Goal: Book appointment/travel/reservation

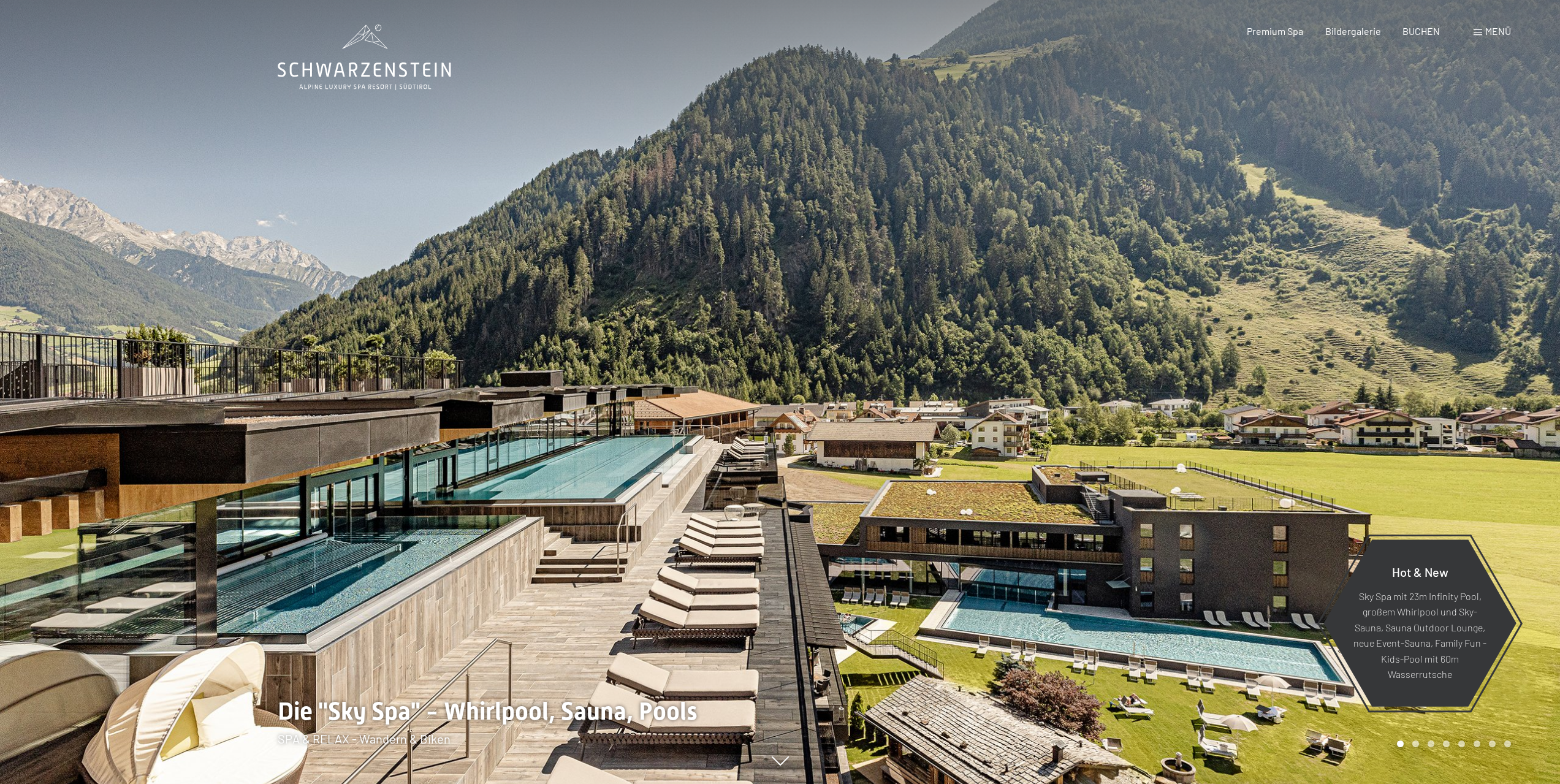
click at [1469, 30] on div "Buchen Anfragen Premium Spa Bildergalerie BUCHEN Menü DE IT EN Gutschein Bilder…" at bounding box center [1357, 31] width 307 height 14
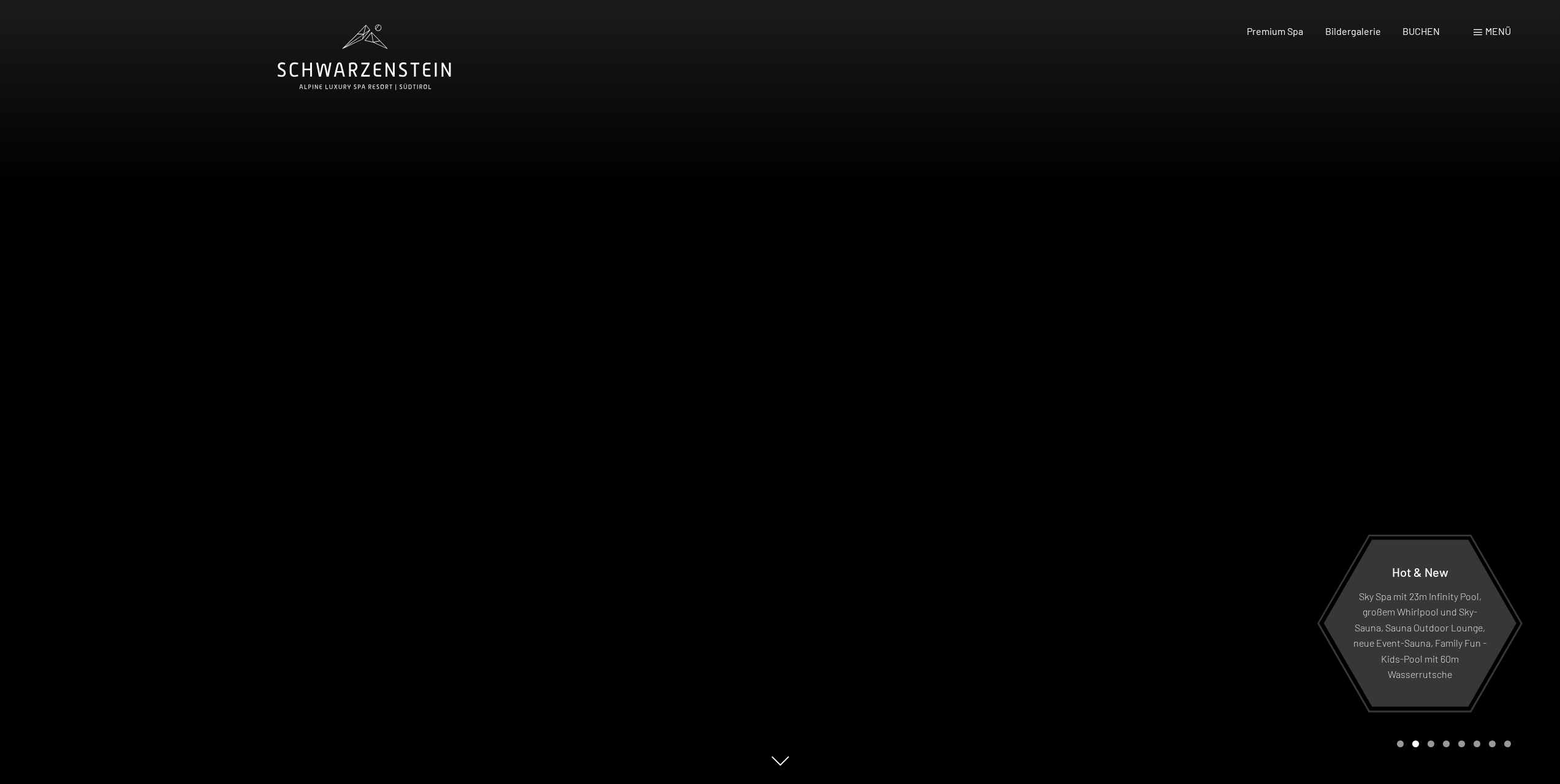
click at [1481, 33] on span at bounding box center [1478, 33] width 8 height 6
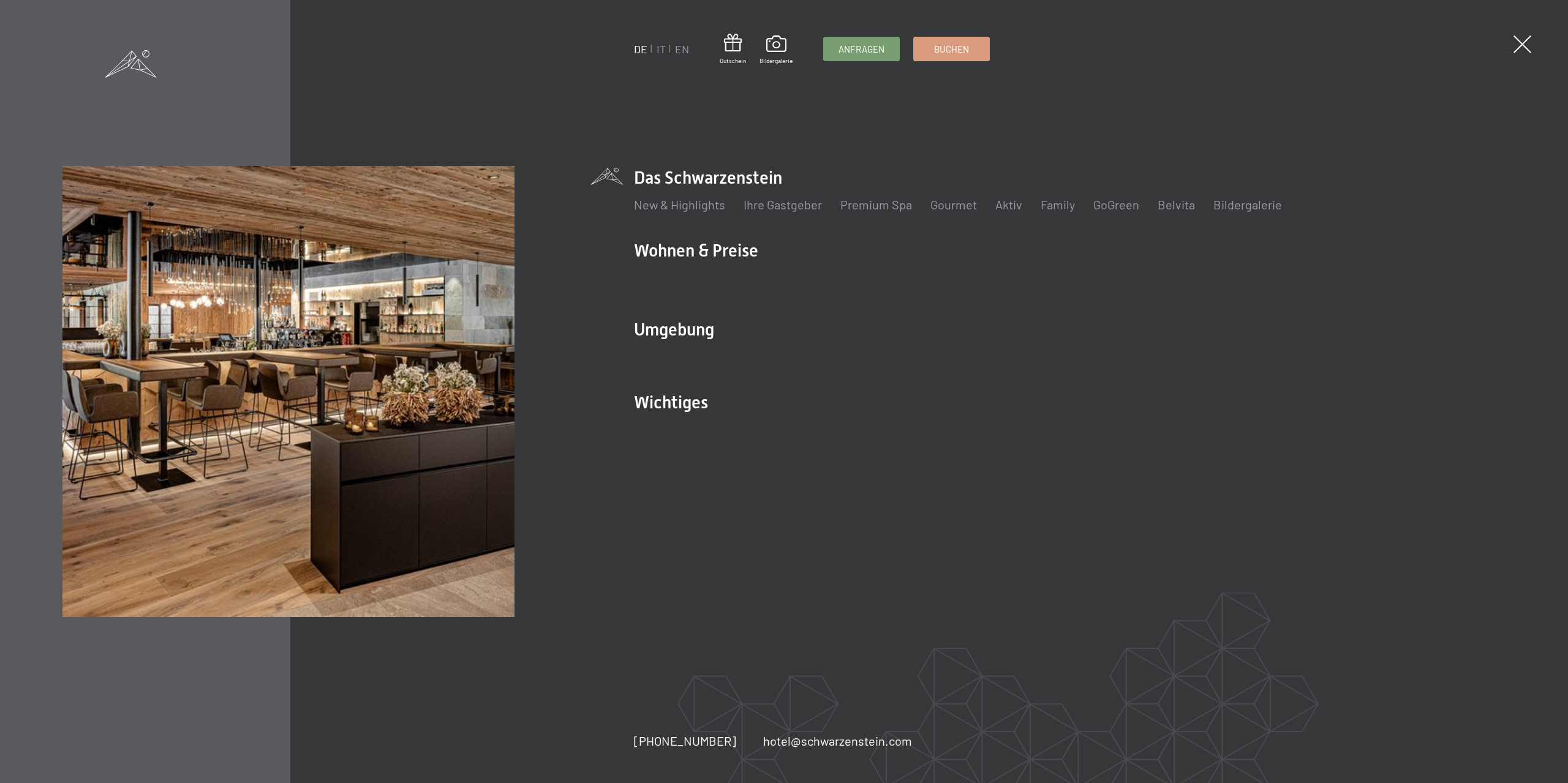
click at [1526, 44] on span at bounding box center [1522, 44] width 18 height 18
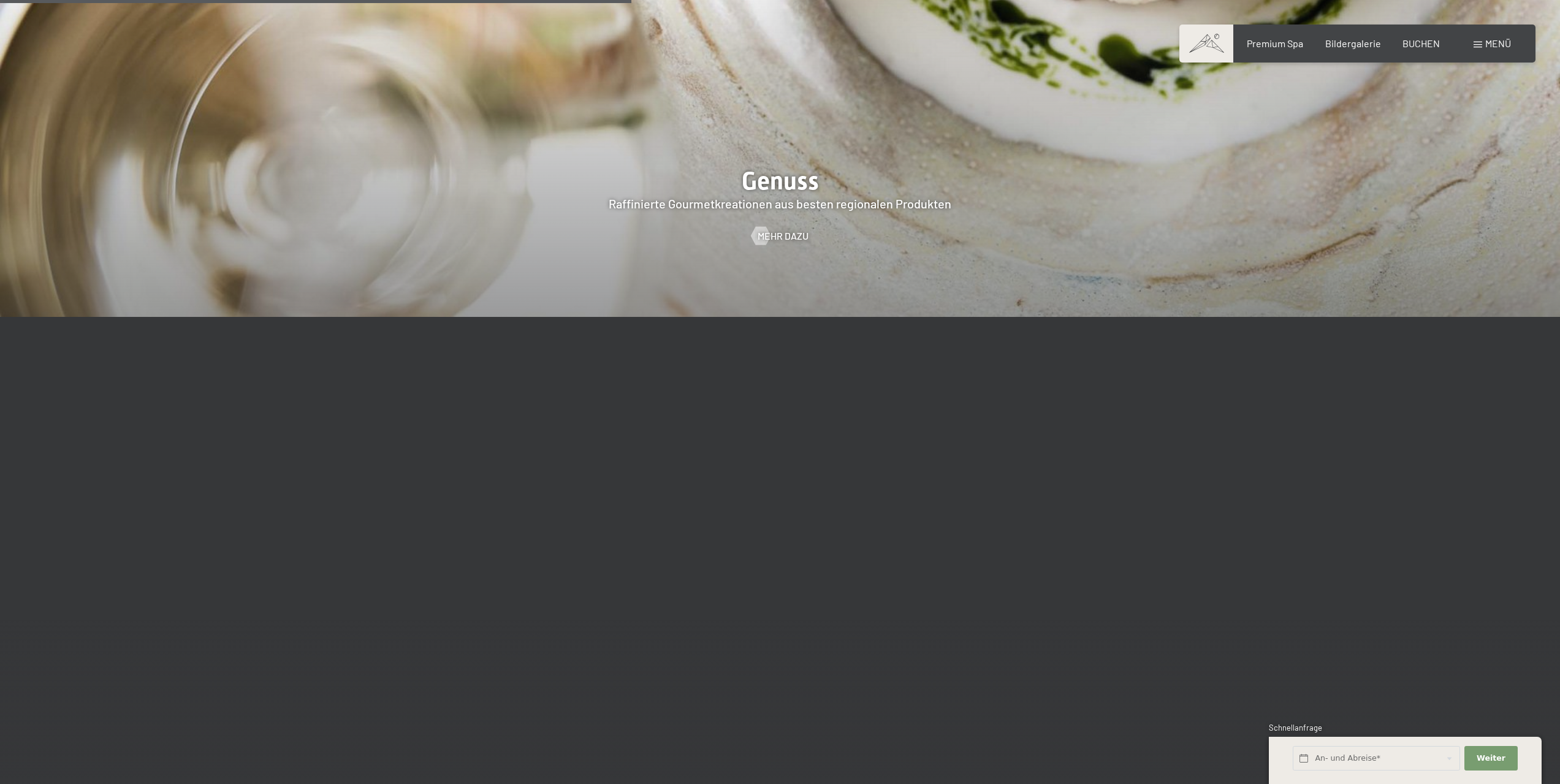
scroll to position [3126, 0]
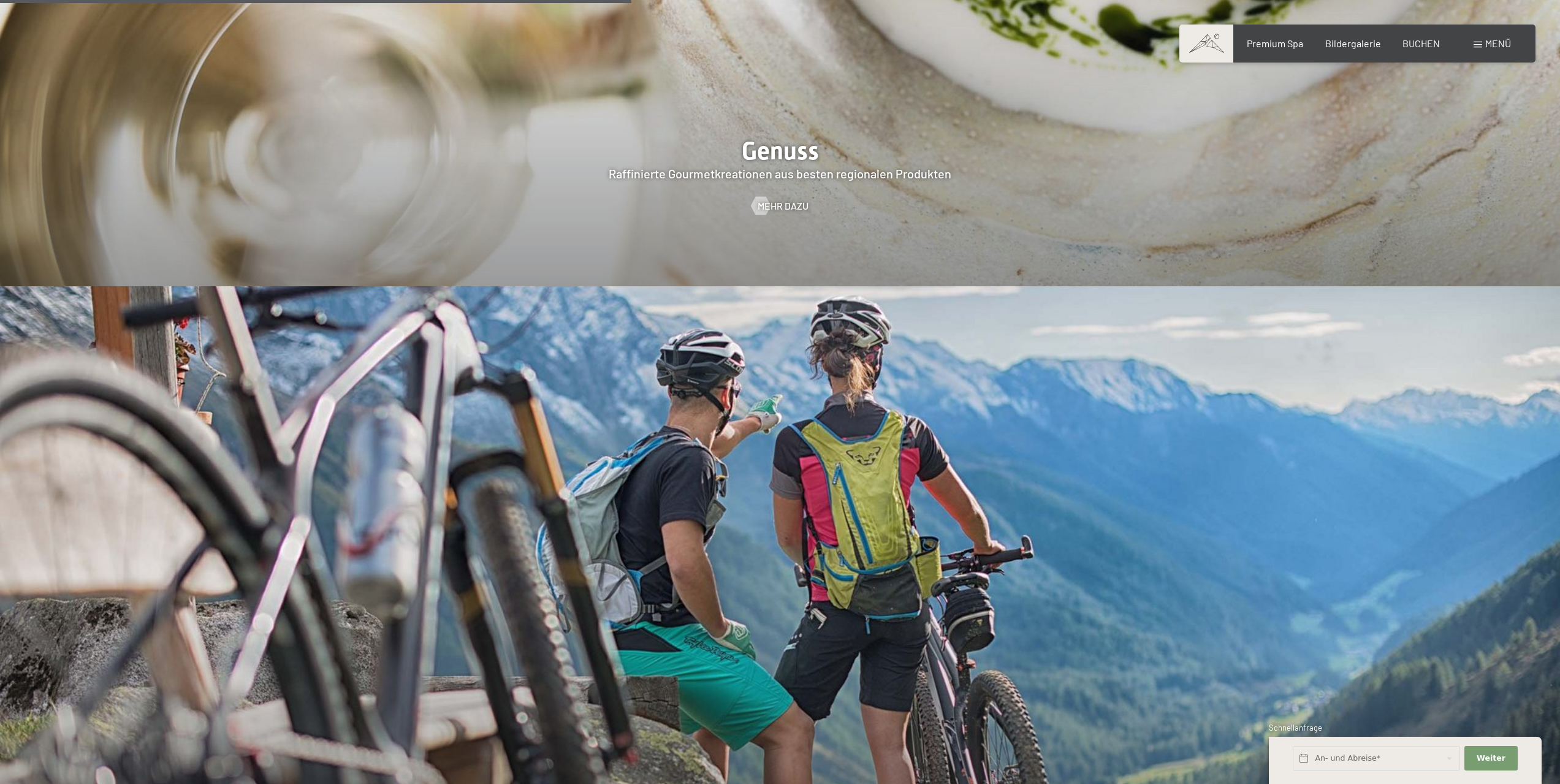
click at [1496, 42] on span "Menü" at bounding box center [1498, 43] width 26 height 12
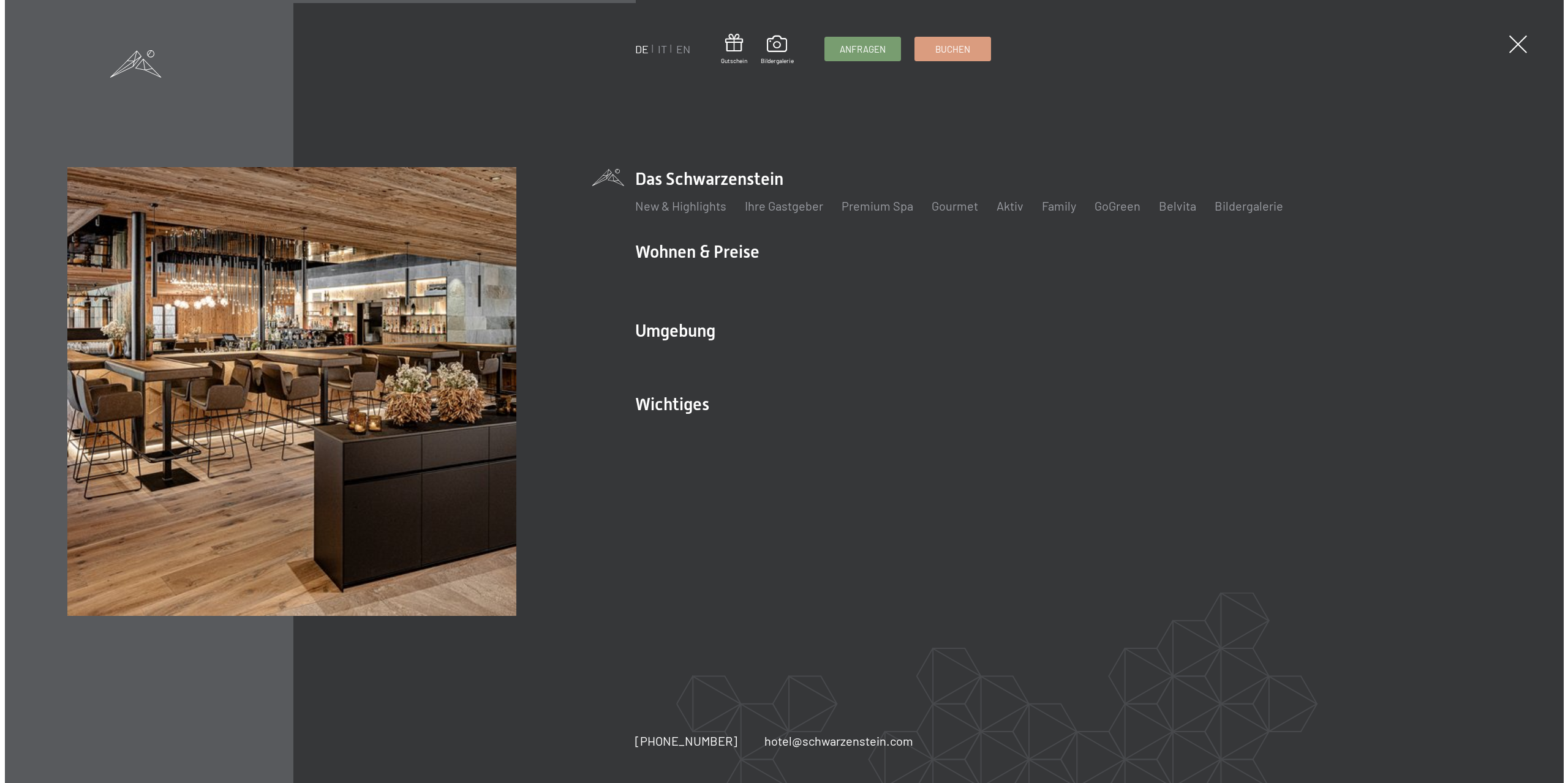
scroll to position [3129, 0]
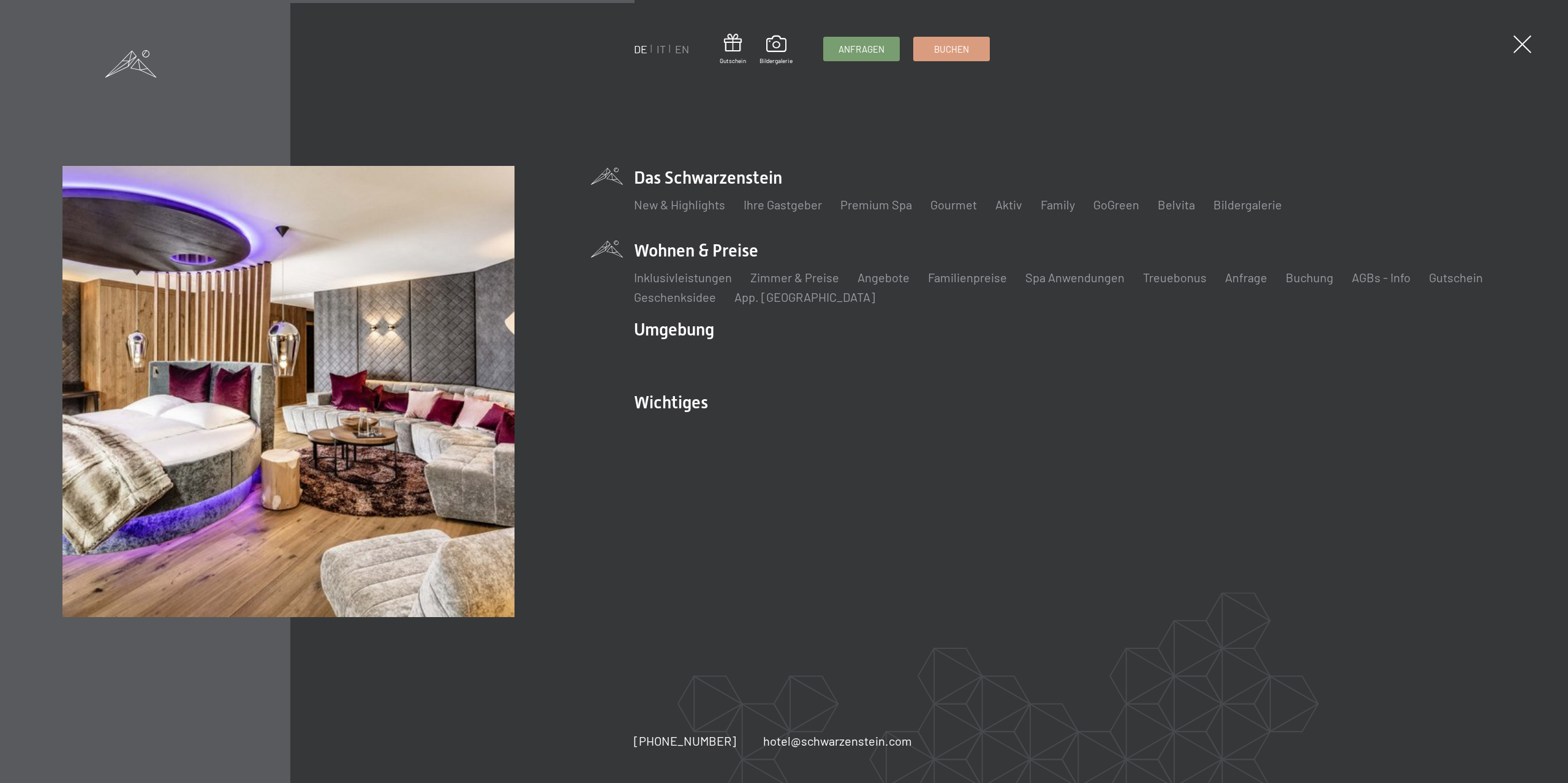
click at [715, 247] on li "Wohnen & Preise Inklusivleistungen Zimmer & Preise Liste Angebote Liste Familie…" at bounding box center [1069, 272] width 871 height 67
click at [1230, 281] on link "Anfrage" at bounding box center [1246, 277] width 42 height 15
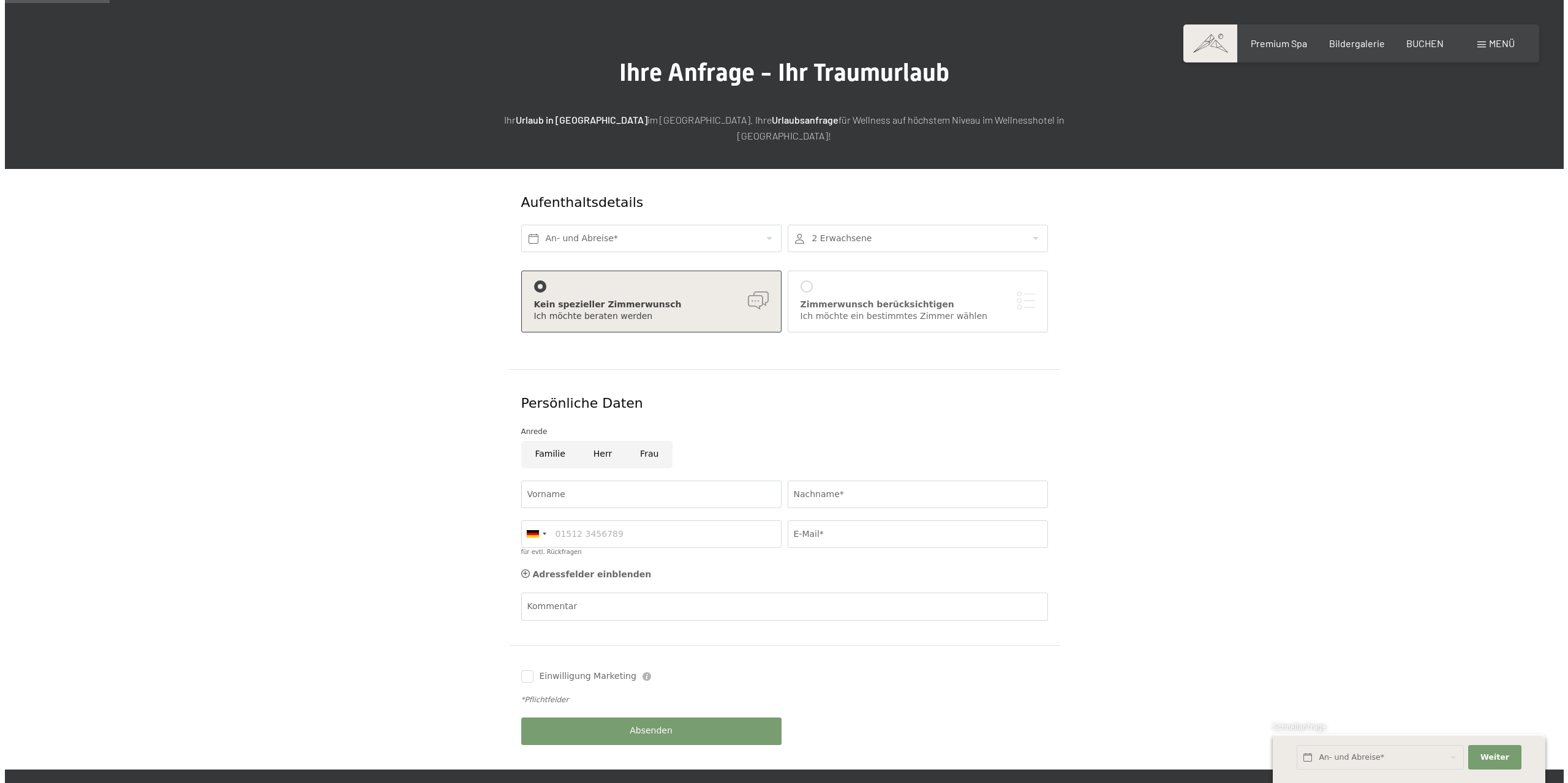
scroll to position [61, 0]
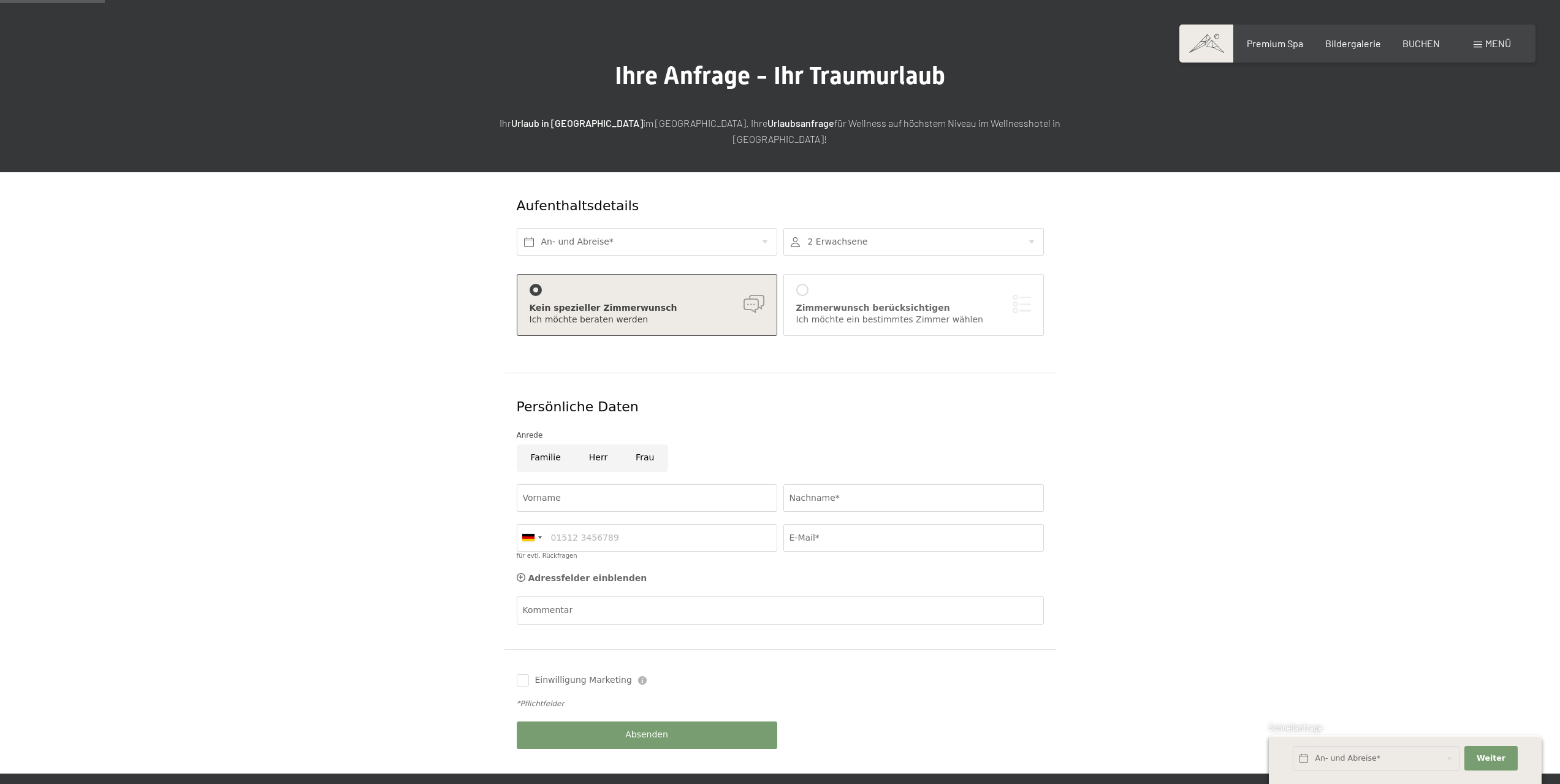
click at [1483, 42] on div "Menü" at bounding box center [1492, 43] width 37 height 14
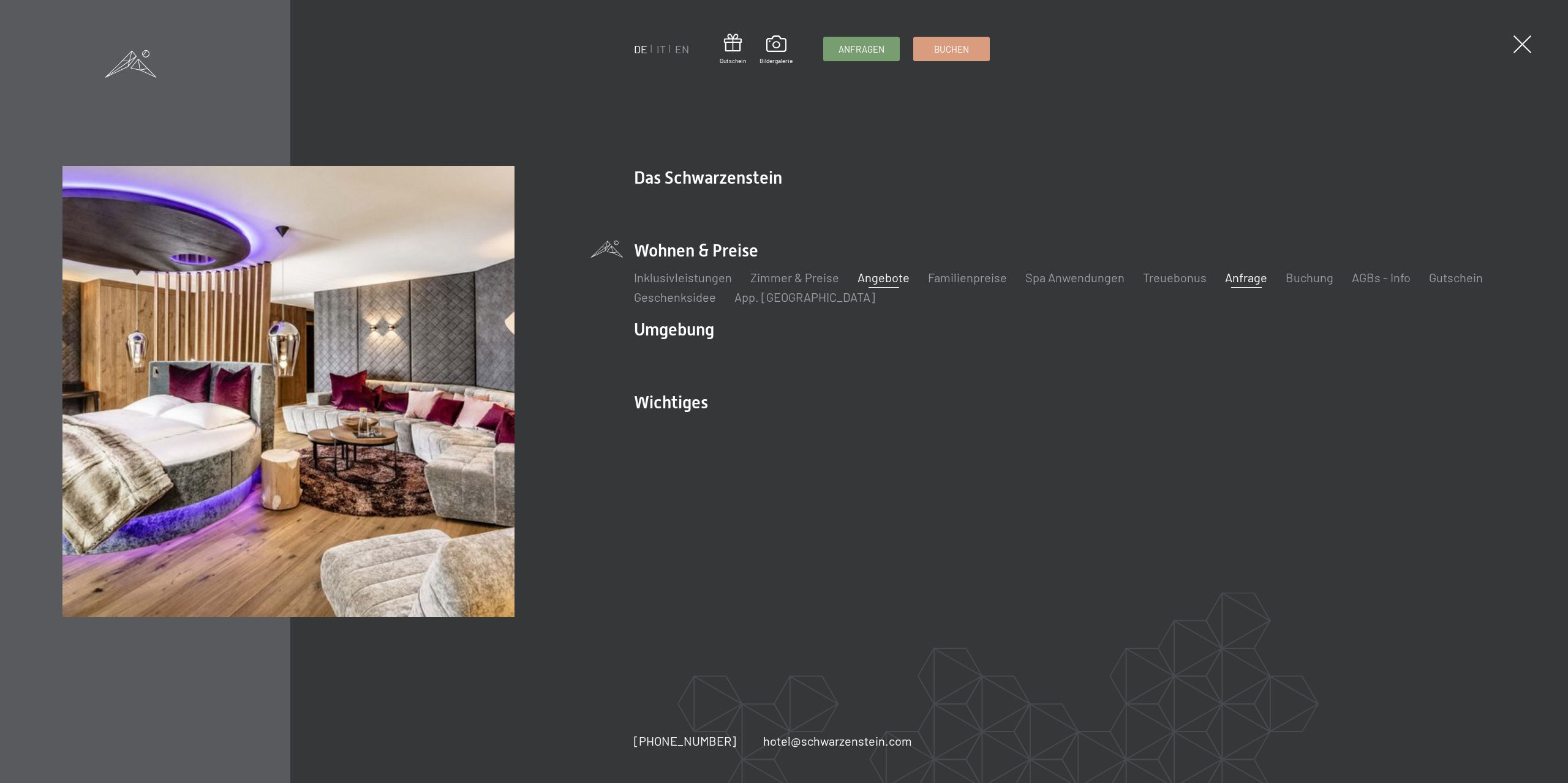
click at [895, 275] on link "Angebote" at bounding box center [883, 277] width 52 height 15
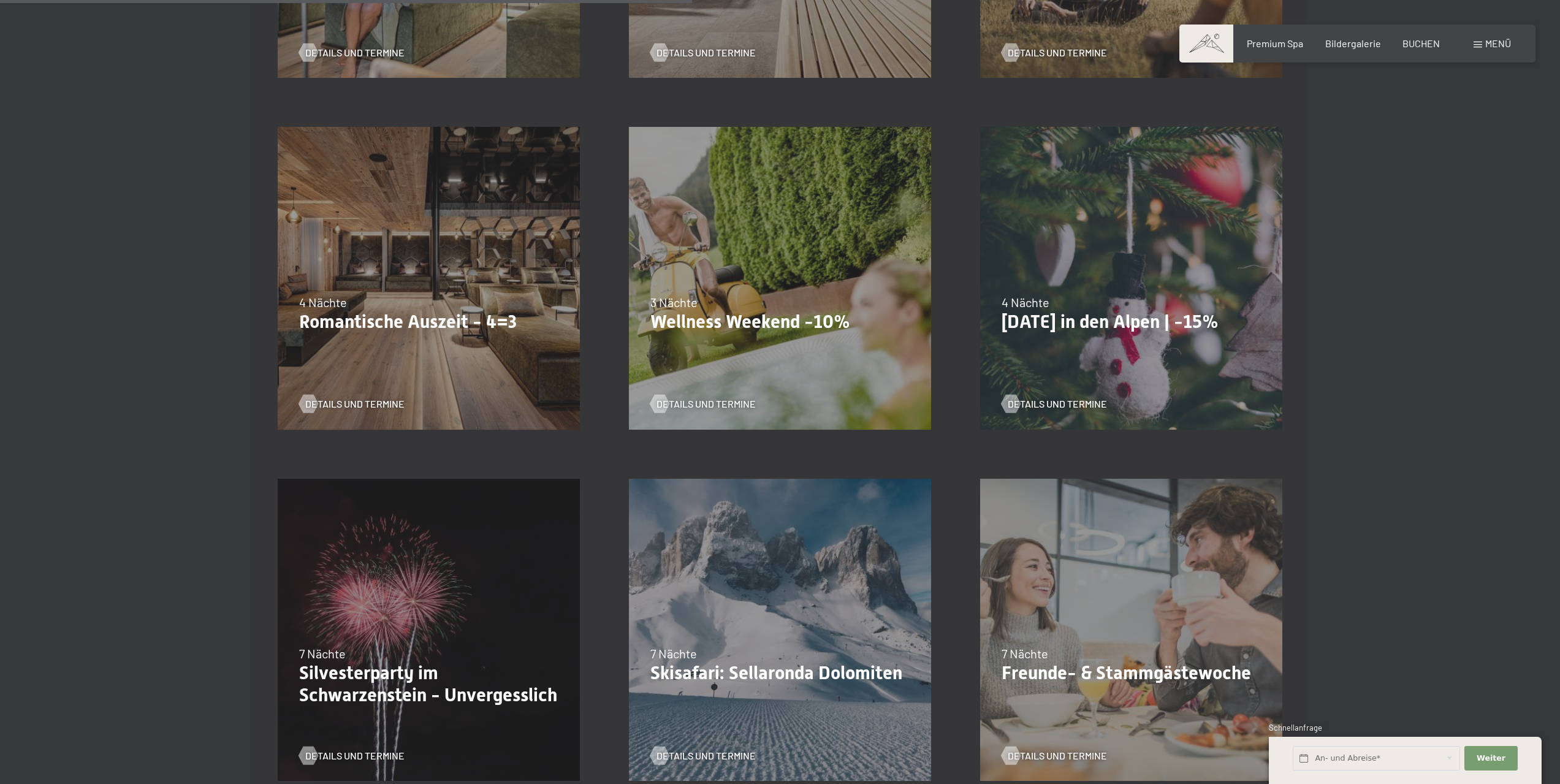
scroll to position [1103, 0]
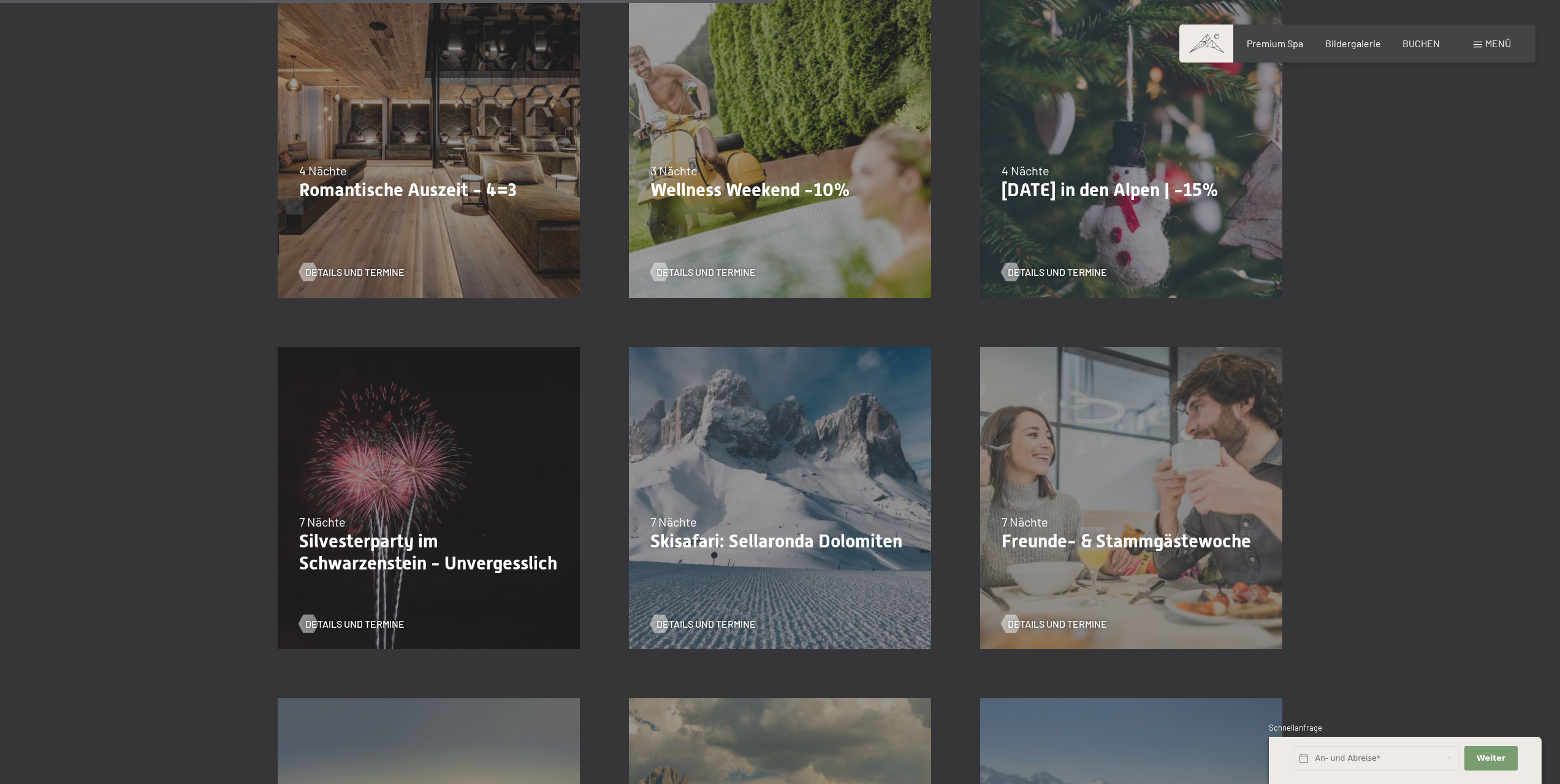
click at [742, 254] on div "Details und Termine" at bounding box center [775, 263] width 250 height 32
click at [758, 182] on p "Wellness Weekend -10%" at bounding box center [780, 190] width 259 height 22
click at [706, 265] on div "Details und Termine" at bounding box center [775, 263] width 250 height 32
click at [696, 286] on div "13.11.–01.12.2025 11.12.–22.12.2025 15.01.–26.01.2026 12.03.–23.03.2026 14.05.–…" at bounding box center [780, 146] width 351 height 351
click at [704, 267] on div "Details und Termine" at bounding box center [775, 263] width 250 height 32
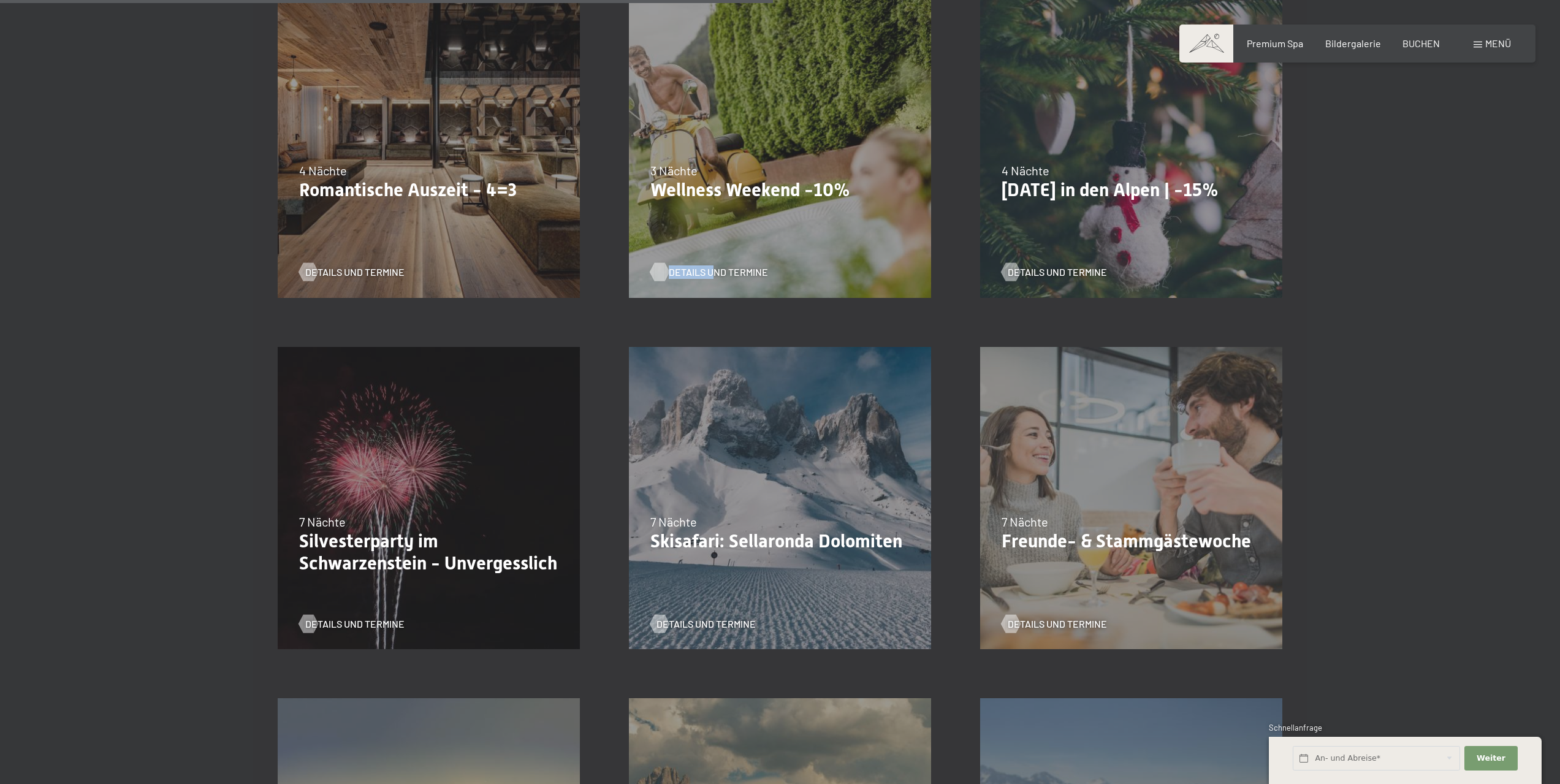
click at [705, 267] on span "Details und Termine" at bounding box center [719, 272] width 99 height 14
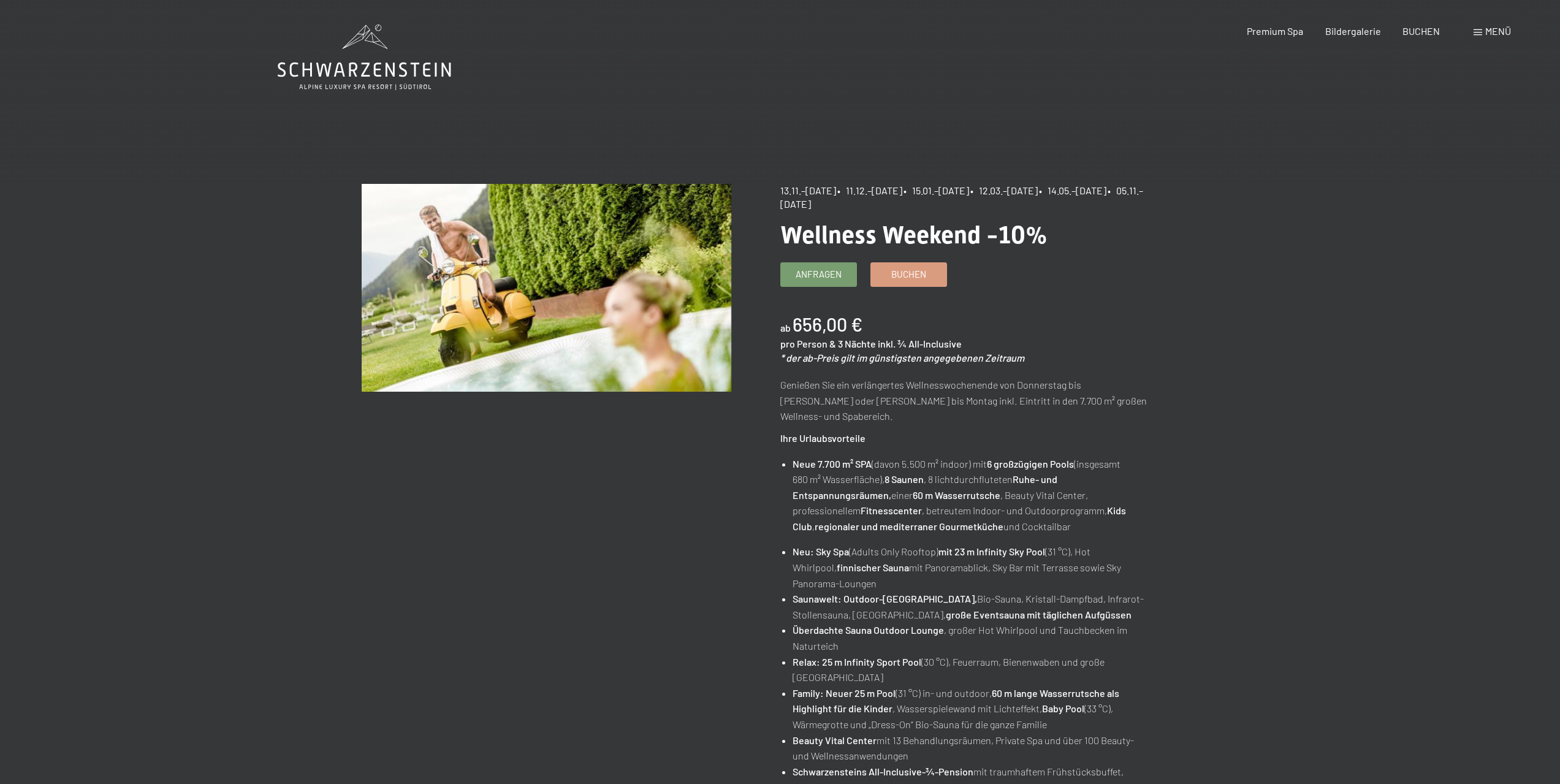
click at [1497, 29] on span "Menü" at bounding box center [1498, 31] width 26 height 12
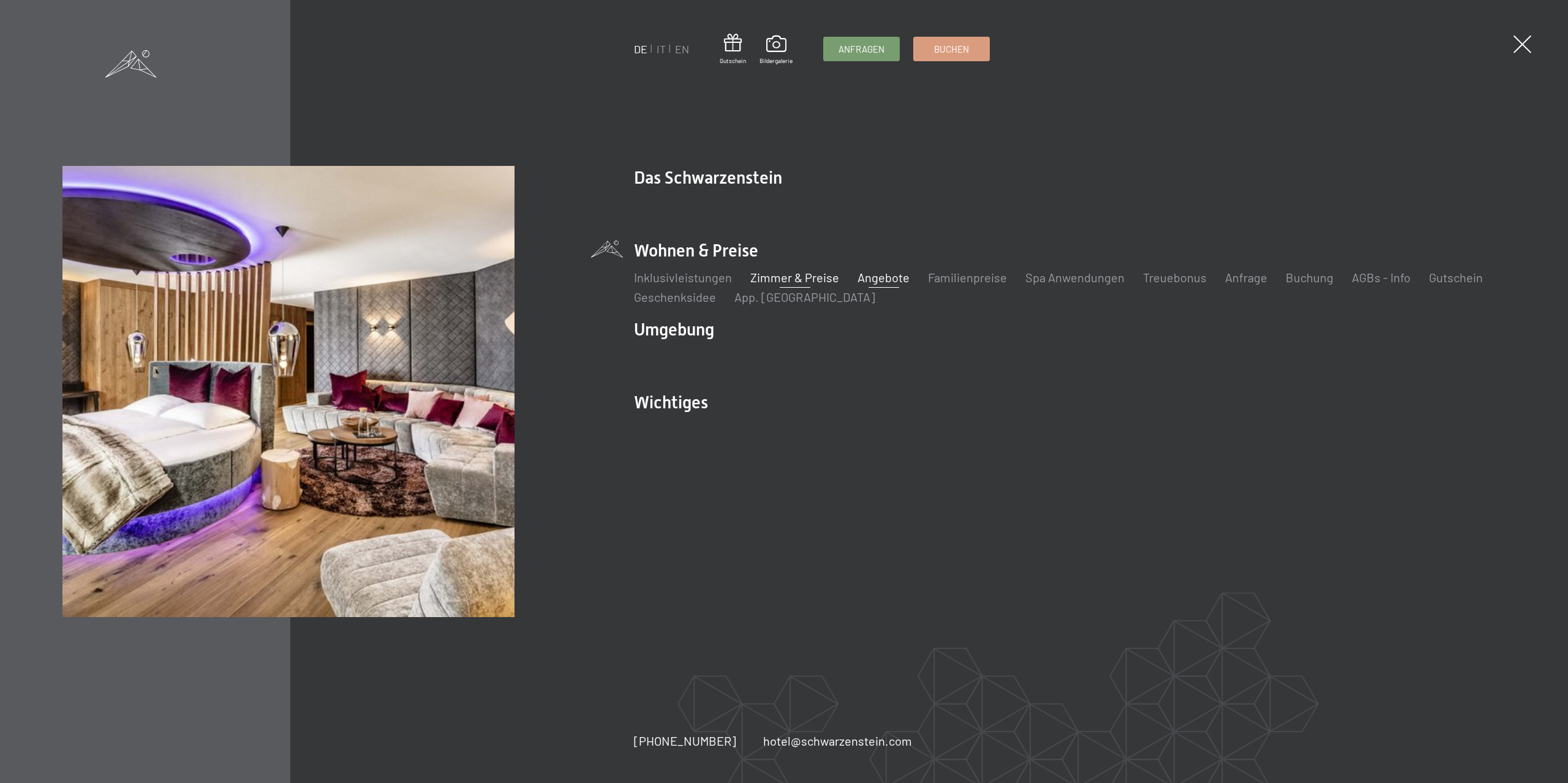
click at [825, 281] on link "Zimmer & Preise" at bounding box center [794, 277] width 89 height 15
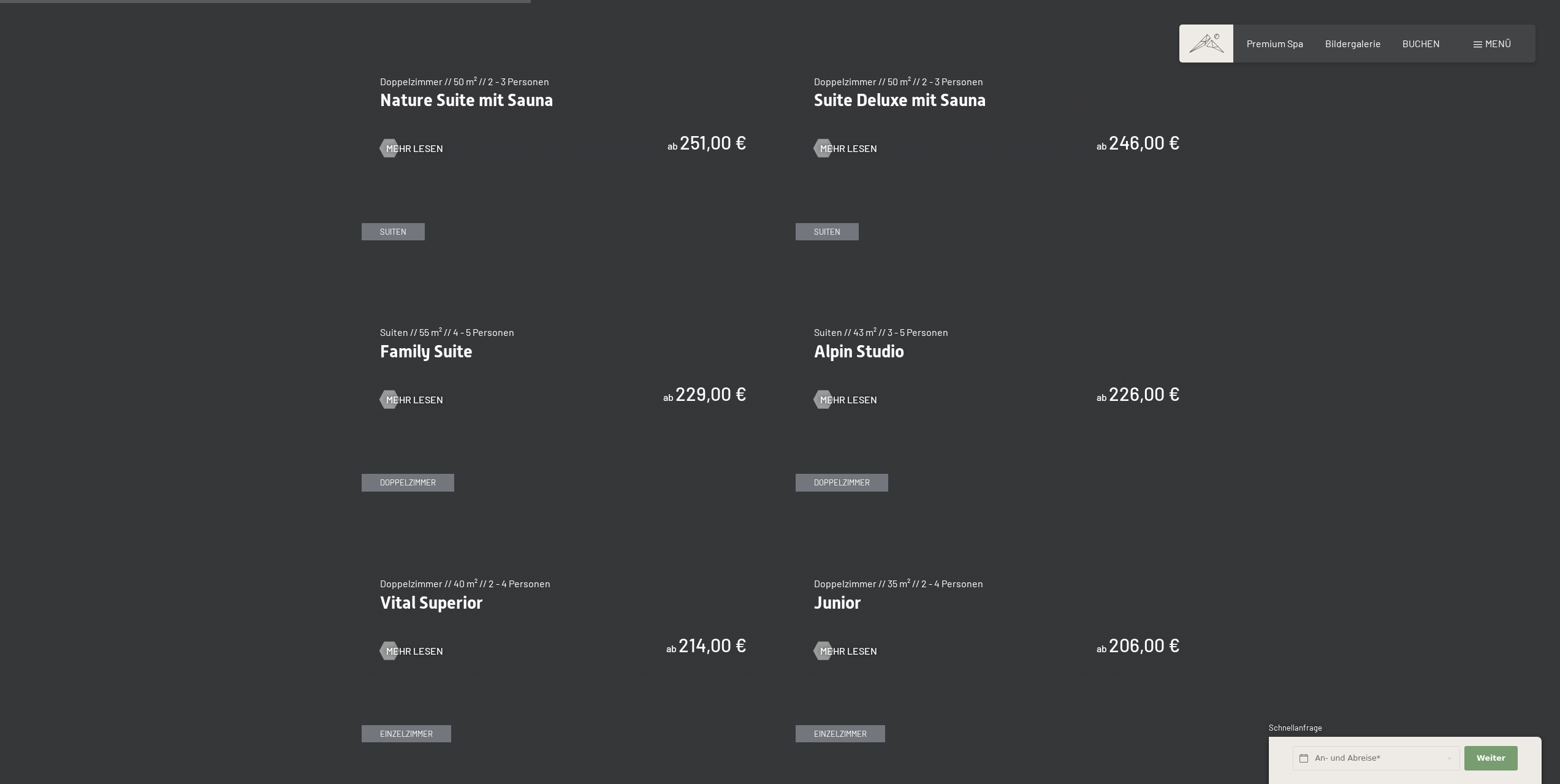
scroll to position [1532, 0]
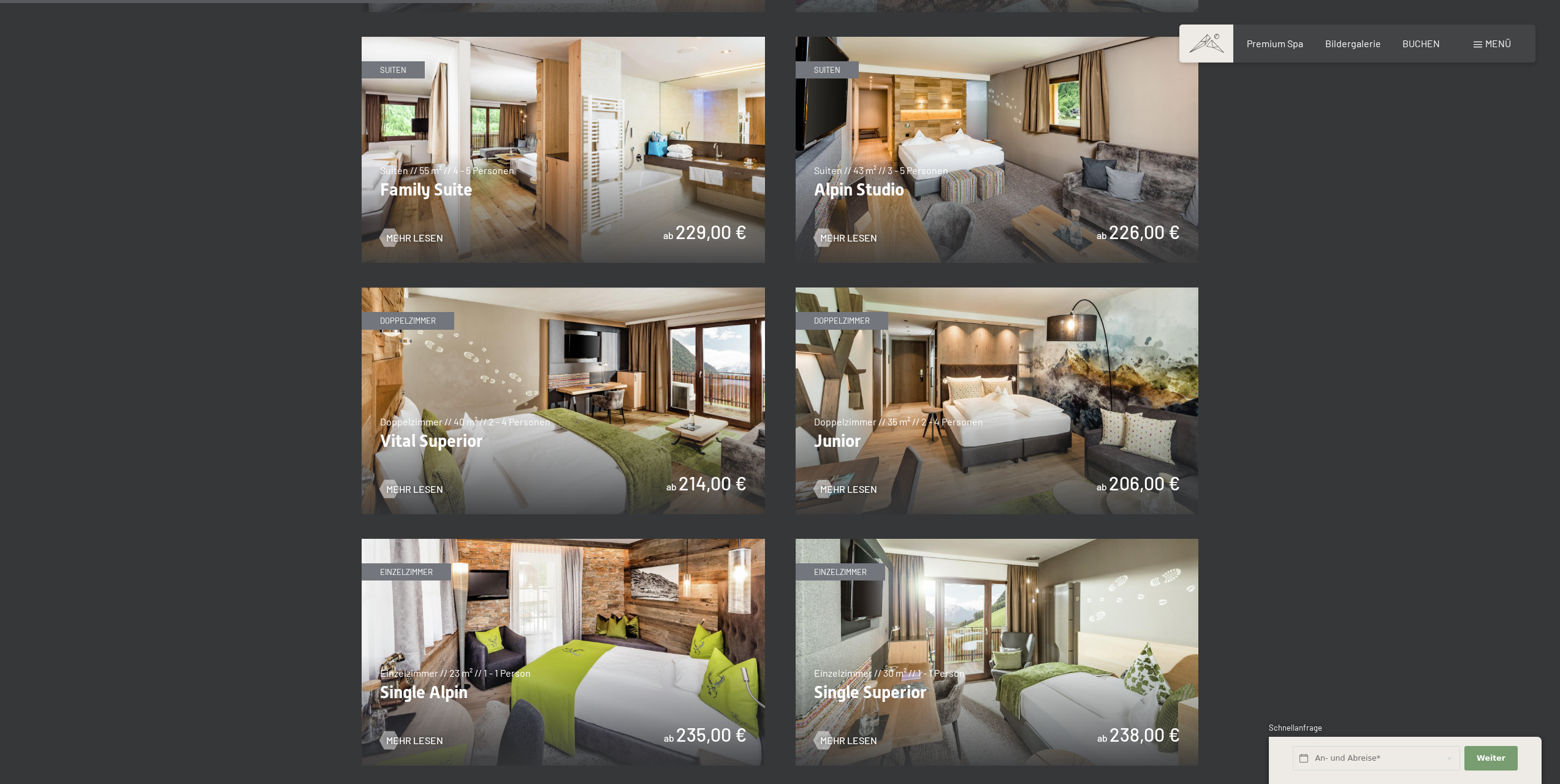
click at [1004, 371] on img at bounding box center [997, 401] width 403 height 227
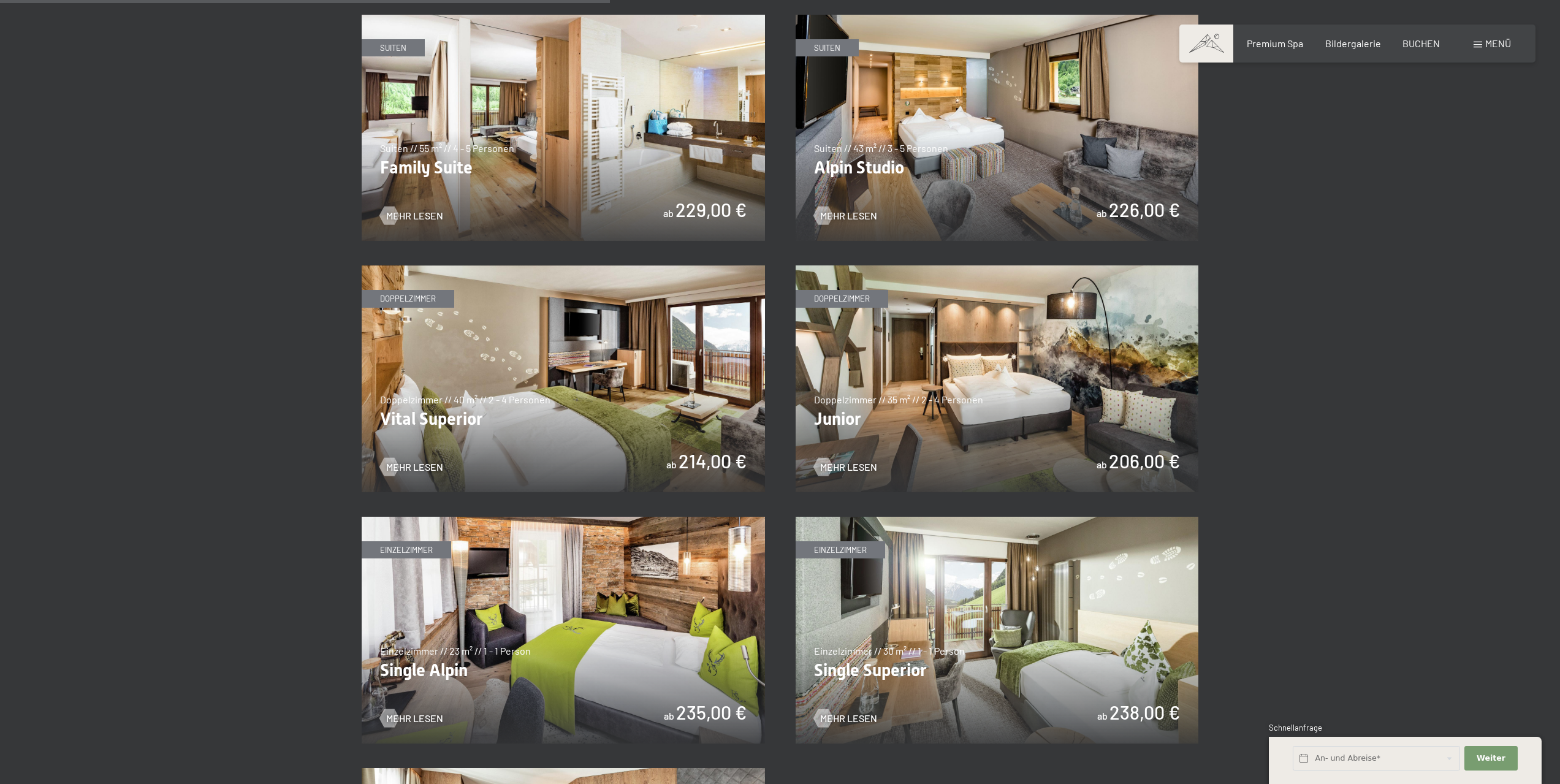
scroll to position [1594, 0]
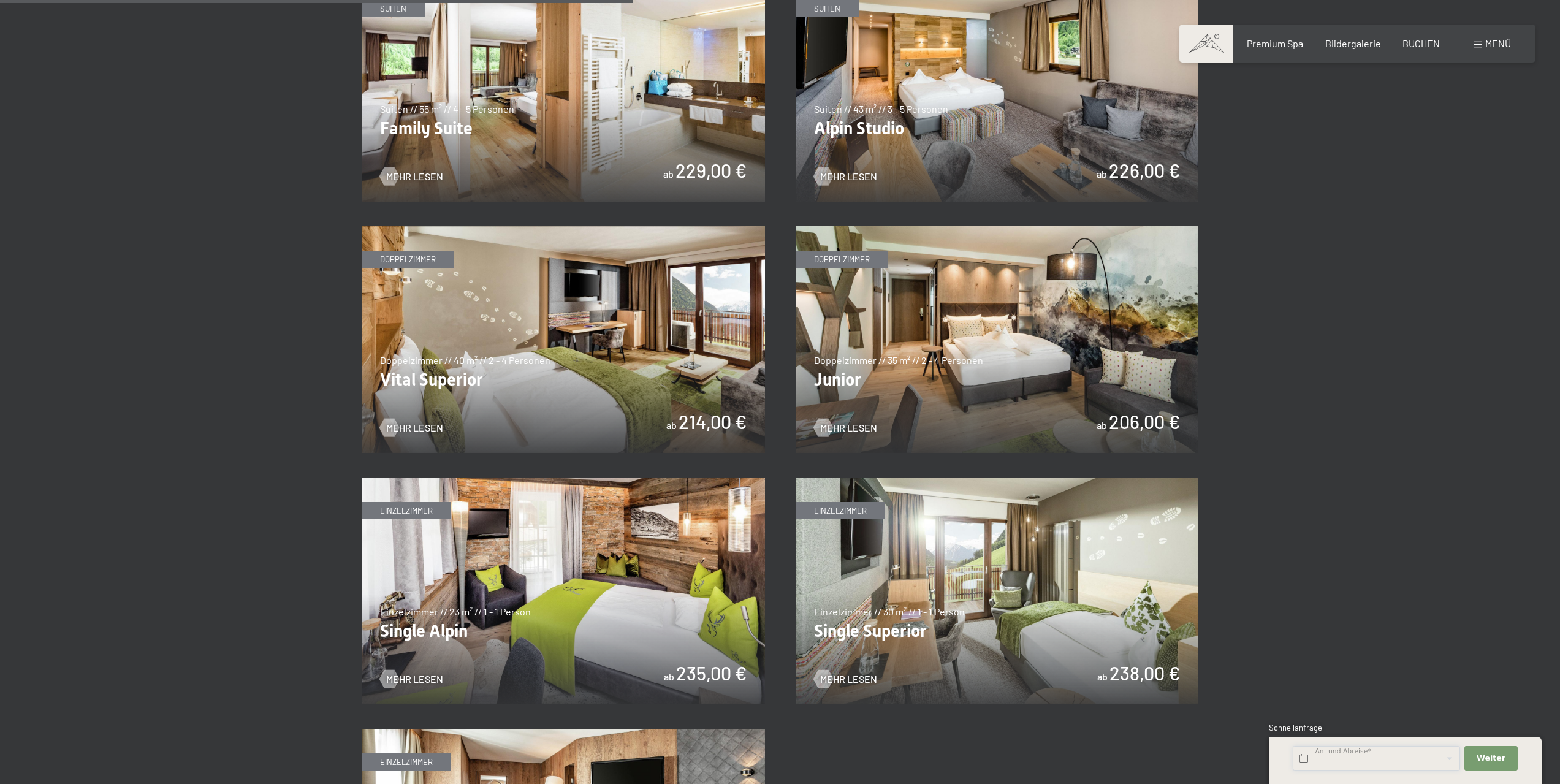
click at [1367, 751] on input "text" at bounding box center [1377, 758] width 167 height 25
click at [1364, 442] on section "✓ alle Kategorien ✓ Suiten ✓ Doppelzimmer ✓ Einzelzimmer alle Kategorien alle K…" at bounding box center [780, 44] width 1560 height 1945
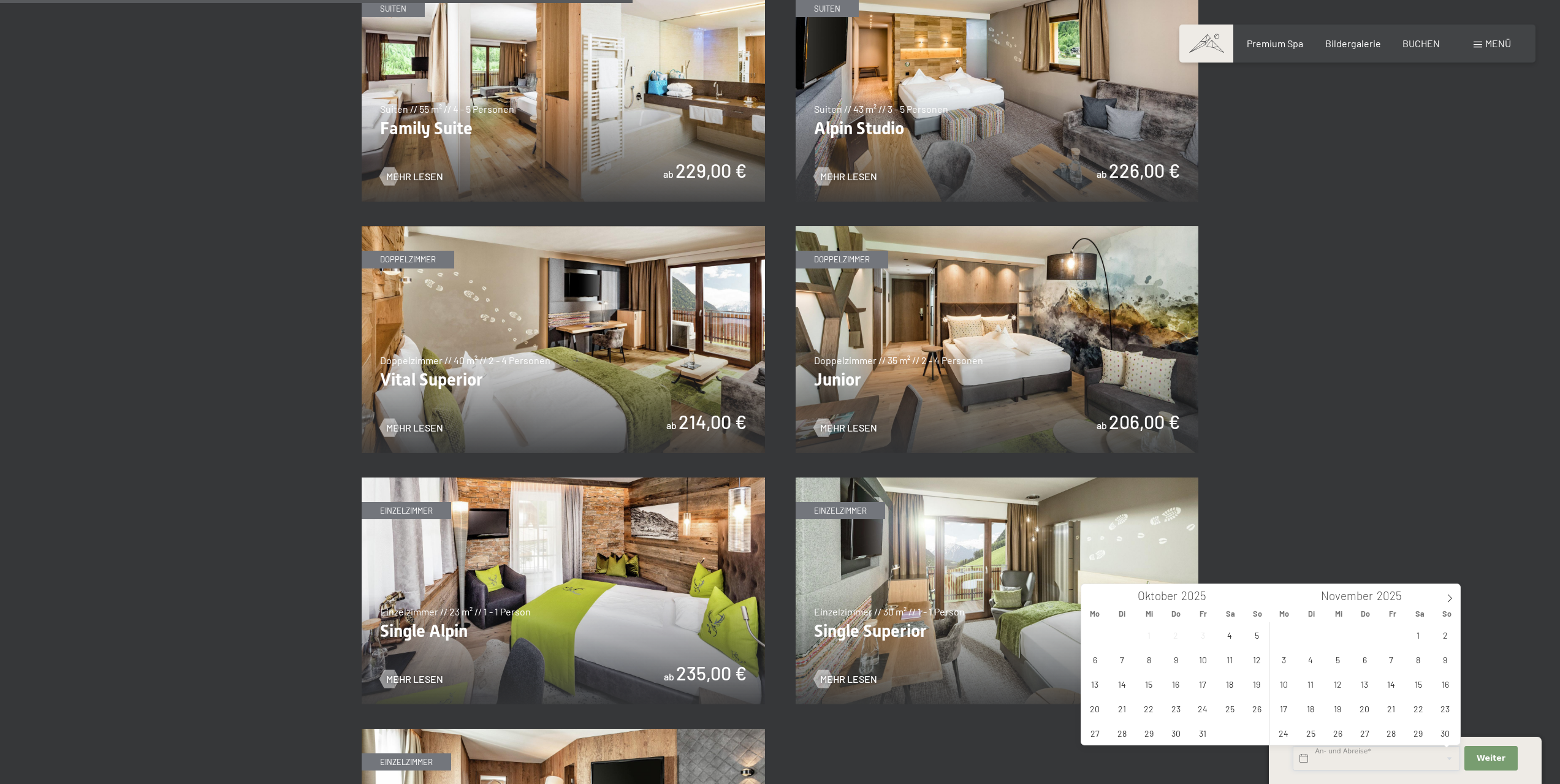
click at [1335, 751] on input "text" at bounding box center [1377, 758] width 167 height 25
click at [1359, 714] on span "20" at bounding box center [1364, 708] width 24 height 24
click at [1416, 713] on span "22" at bounding box center [1418, 708] width 24 height 24
type input "Do. 20.11.2025 - Sa. 22.11.2025"
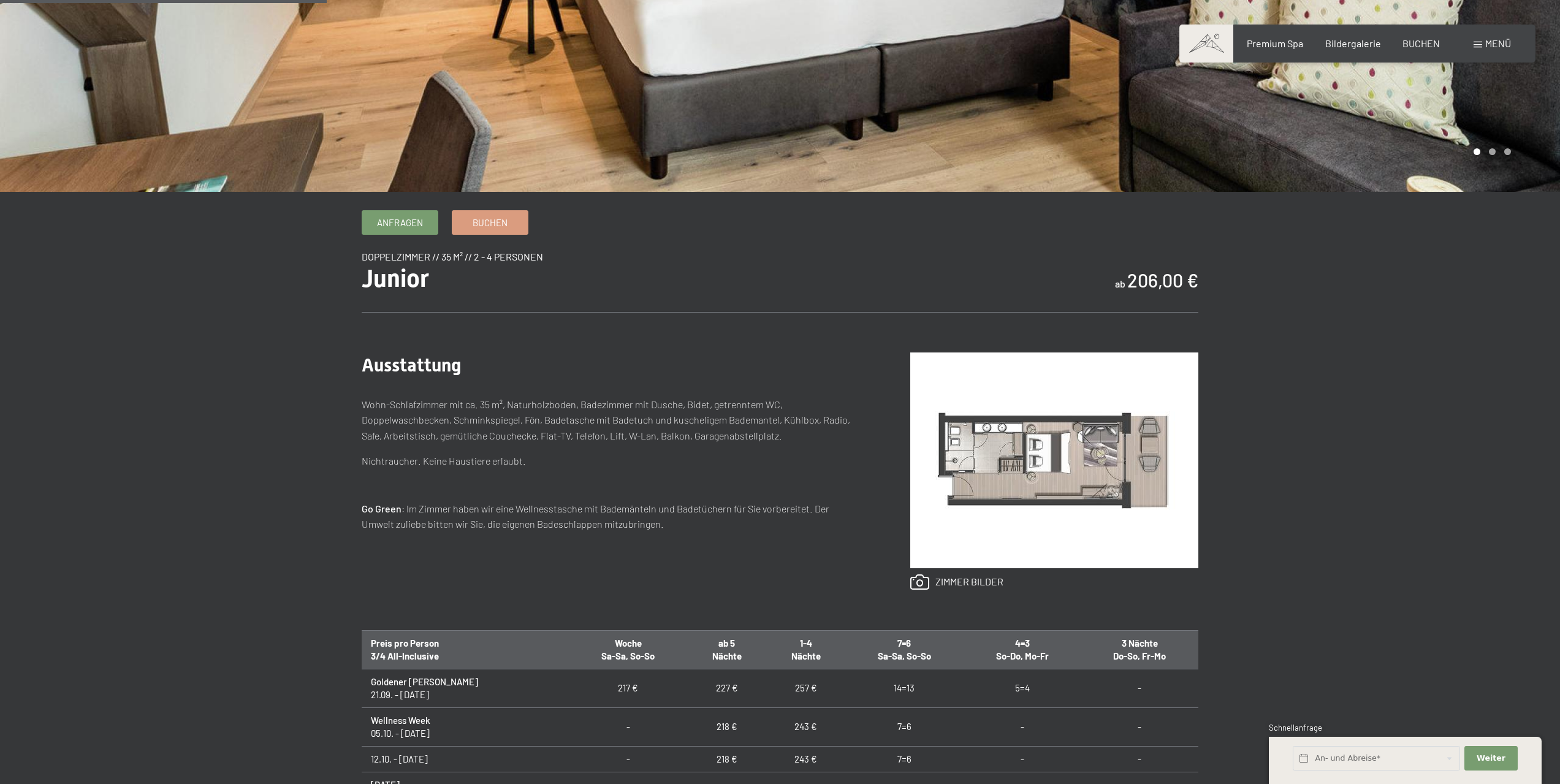
scroll to position [674, 0]
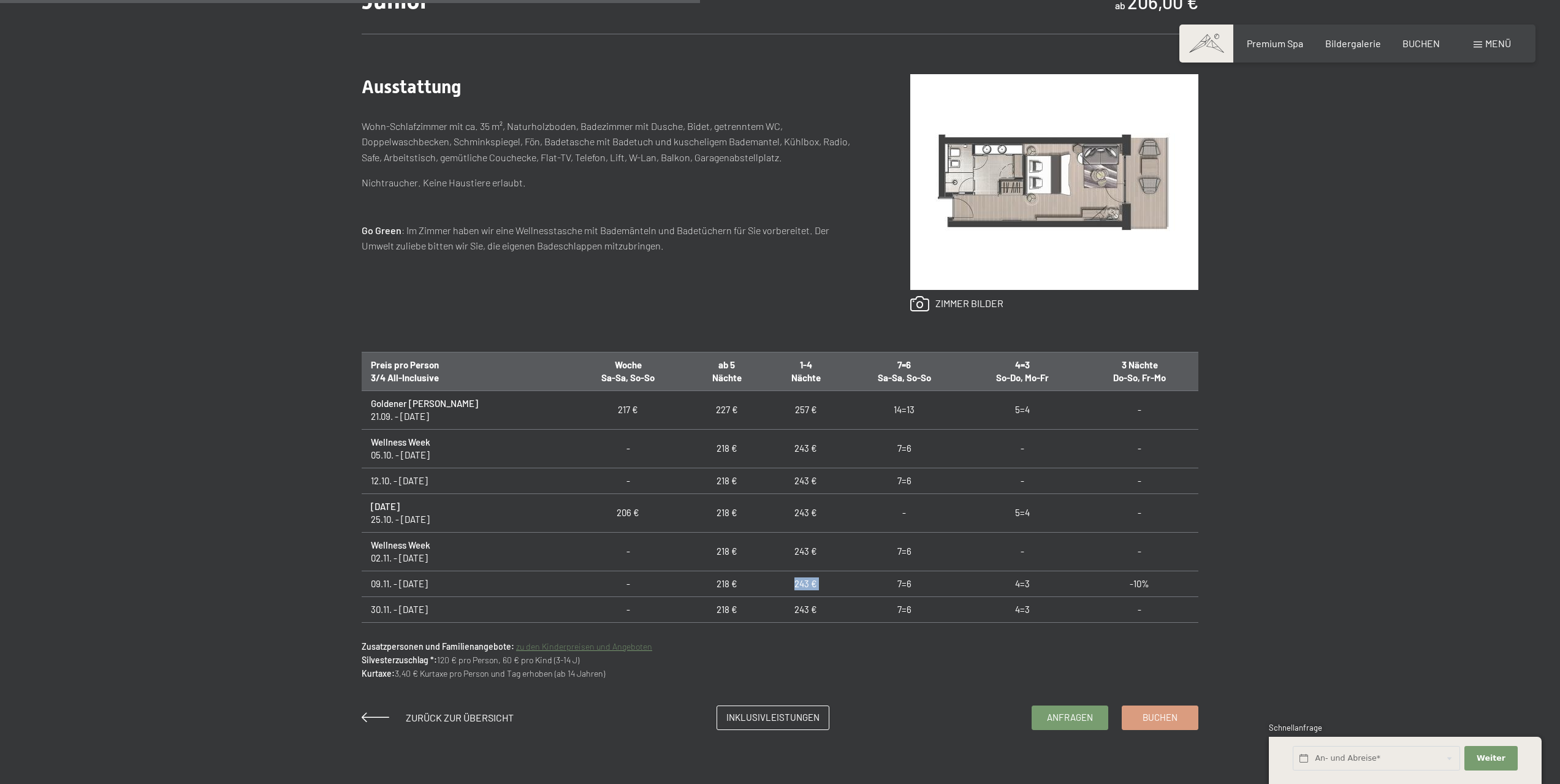
drag, startPoint x: 754, startPoint y: 576, endPoint x: 819, endPoint y: 584, distance: 65.5
click at [820, 585] on tr "09.11. - [DATE] - 218 € 243 € 7=6 4=3 -10%" at bounding box center [780, 583] width 837 height 26
click at [845, 584] on td "7=6" at bounding box center [904, 583] width 118 height 26
drag, startPoint x: 776, startPoint y: 584, endPoint x: 754, endPoint y: 585, distance: 22.0
click at [766, 585] on td "243 €" at bounding box center [805, 583] width 79 height 26
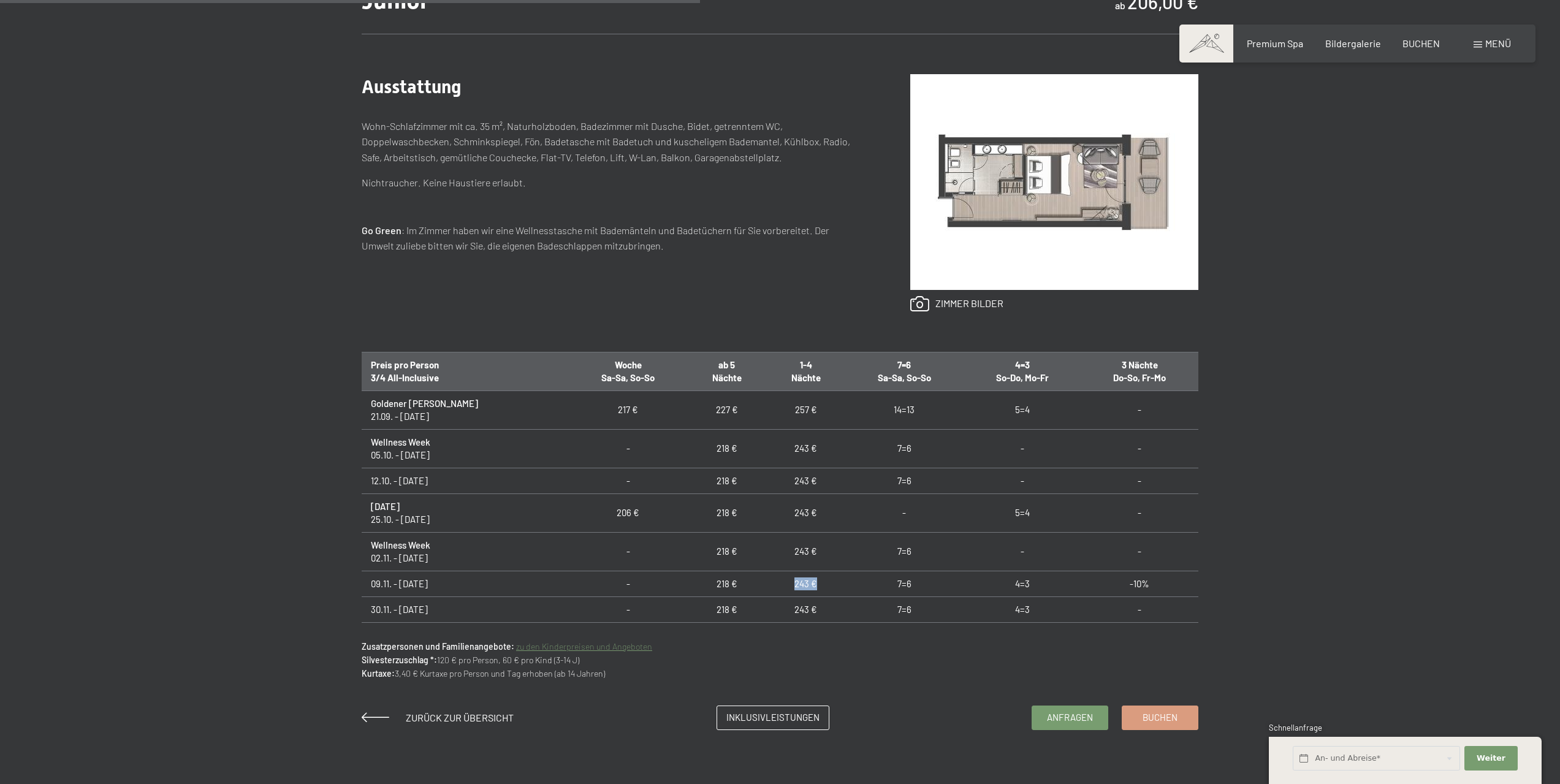
click at [803, 579] on td "243 €" at bounding box center [805, 583] width 79 height 26
click at [782, 584] on td "243 €" at bounding box center [805, 583] width 79 height 26
drag, startPoint x: 781, startPoint y: 584, endPoint x: 758, endPoint y: 587, distance: 23.2
click at [766, 587] on td "243 €" at bounding box center [805, 583] width 79 height 26
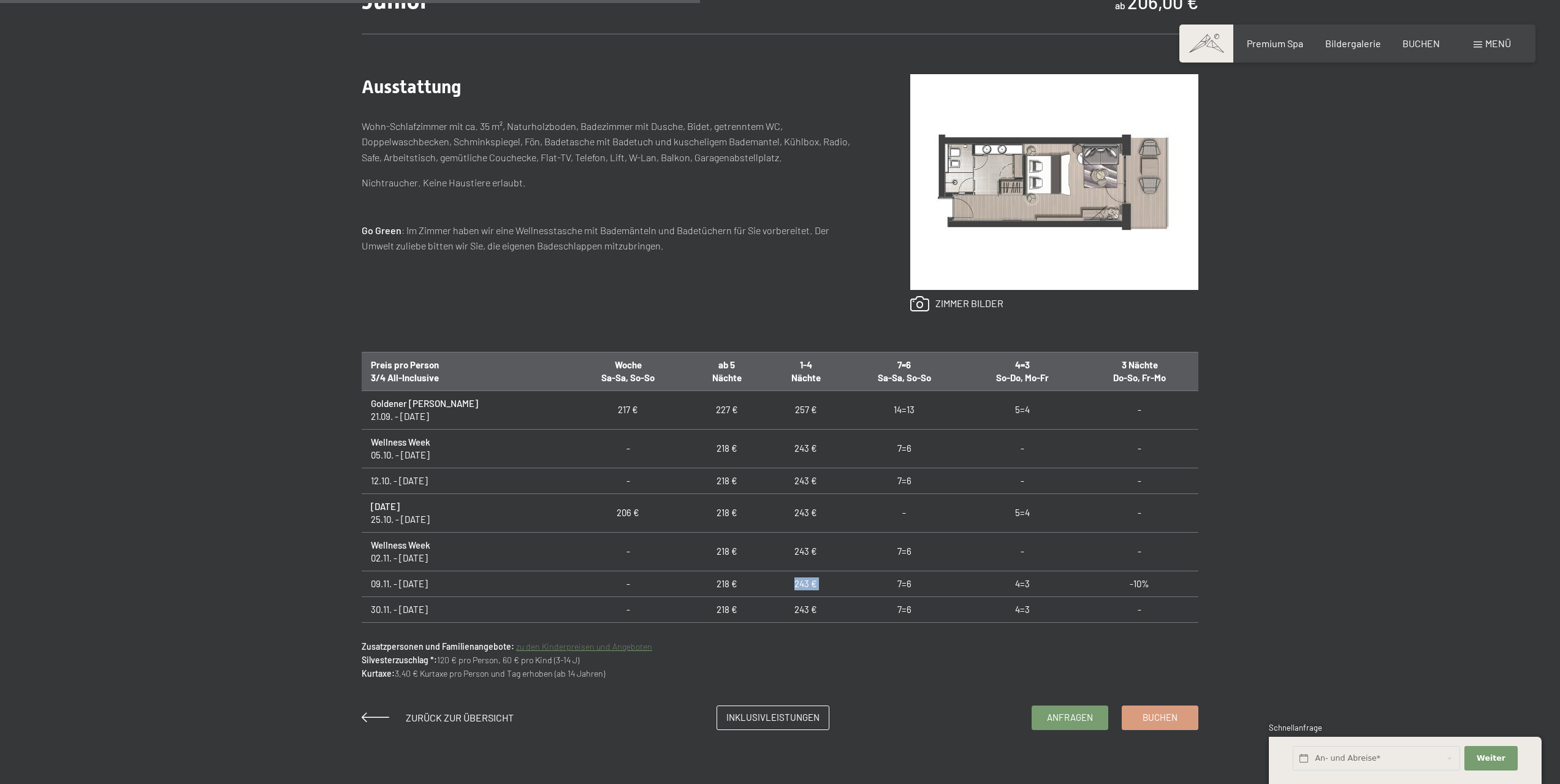
drag, startPoint x: 753, startPoint y: 587, endPoint x: 814, endPoint y: 579, distance: 61.5
click at [814, 579] on tr "09.11. - 30.11.25 - 218 € 243 € 7=6 4=3 -10%" at bounding box center [780, 583] width 837 height 26
click at [845, 579] on td "7=6" at bounding box center [904, 583] width 118 height 26
drag, startPoint x: 763, startPoint y: 583, endPoint x: 736, endPoint y: 583, distance: 27.0
click at [766, 583] on td "243 €" at bounding box center [805, 583] width 79 height 26
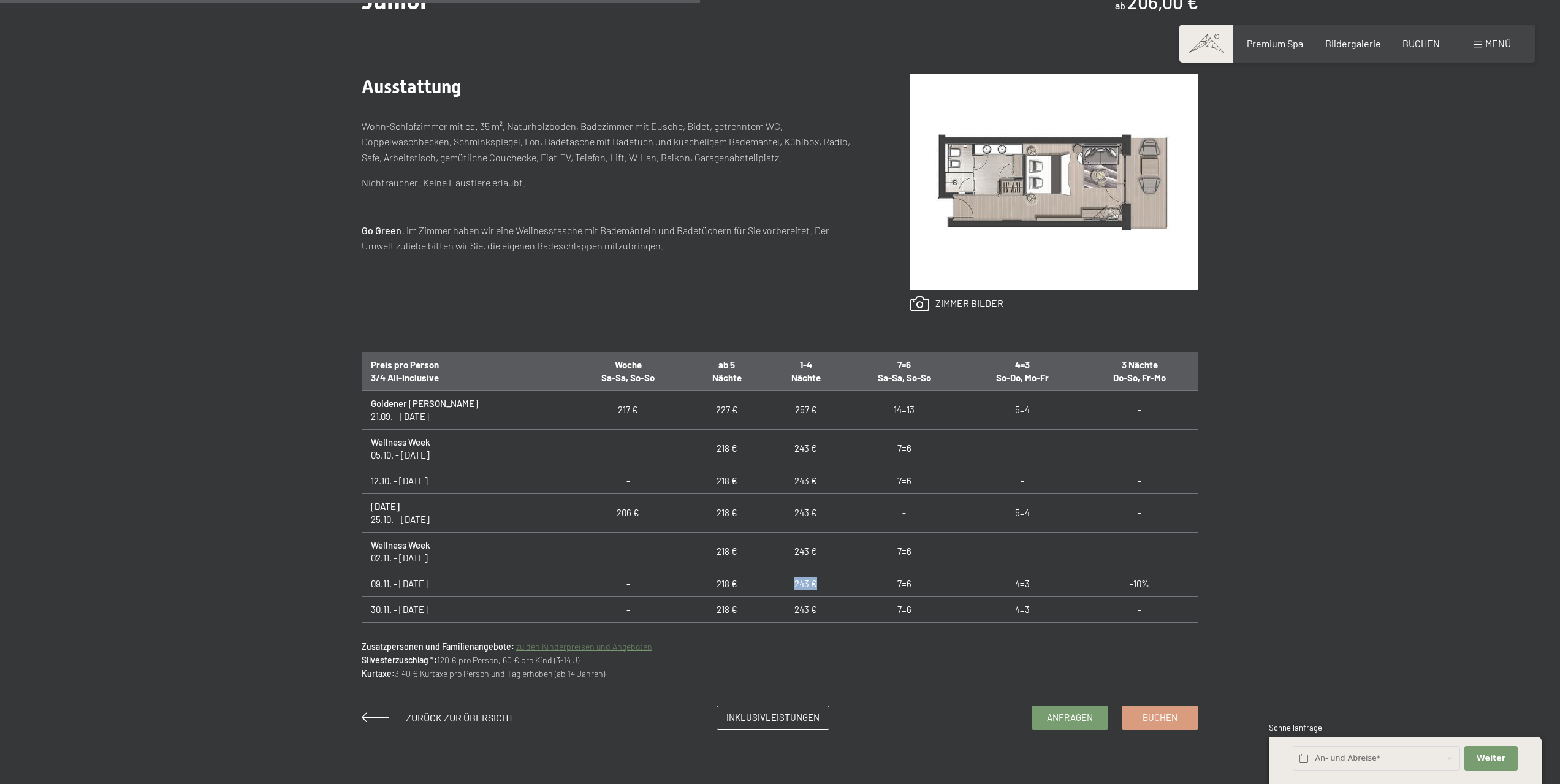
click at [775, 579] on td "243 €" at bounding box center [805, 583] width 79 height 26
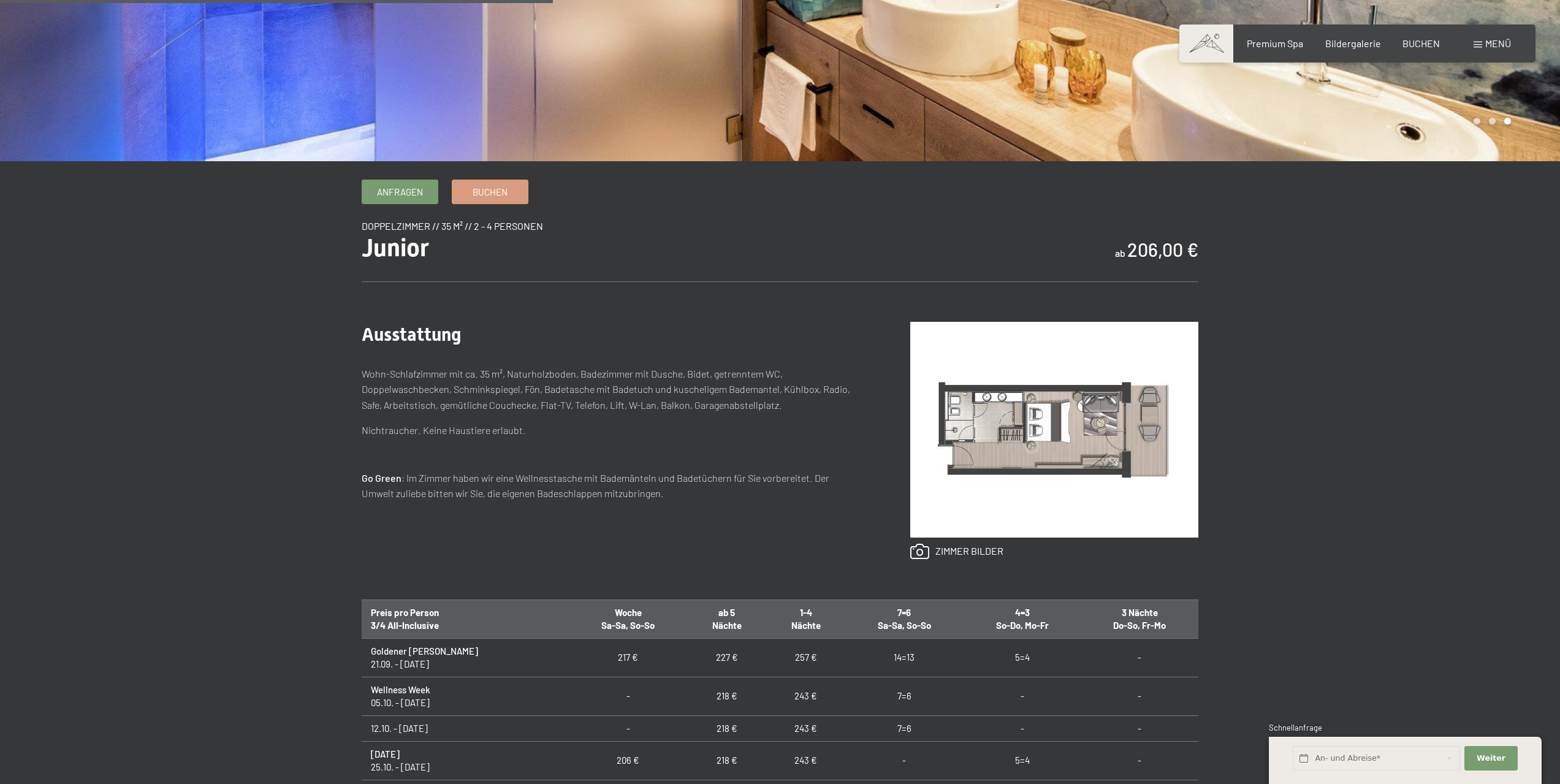
scroll to position [552, 0]
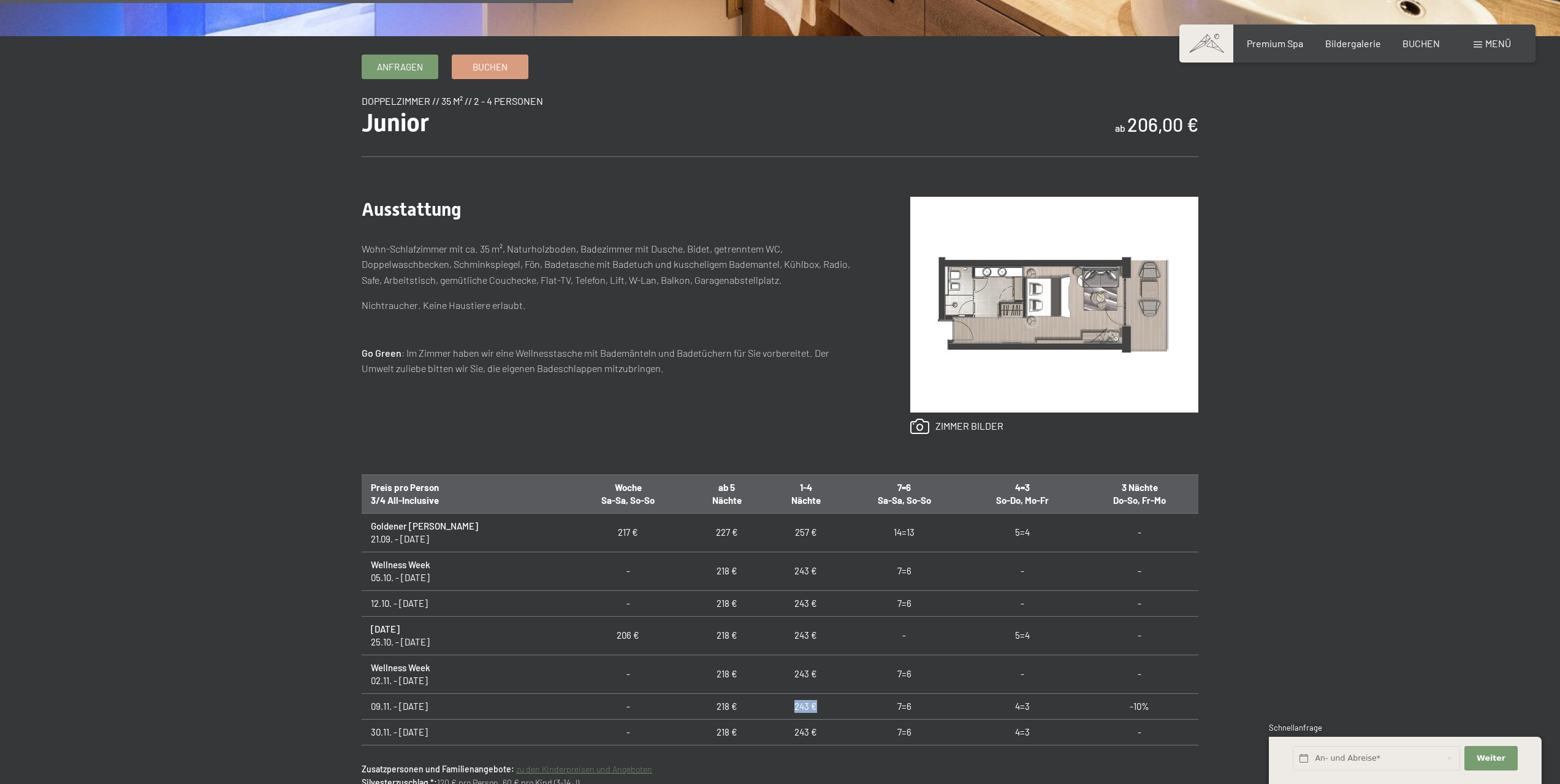
click at [791, 702] on td "243 €" at bounding box center [805, 706] width 79 height 26
drag, startPoint x: 793, startPoint y: 702, endPoint x: 739, endPoint y: 706, distance: 54.1
click at [766, 706] on td "243 €" at bounding box center [805, 706] width 79 height 26
click at [798, 703] on td "243 €" at bounding box center [805, 706] width 79 height 26
click at [799, 708] on td "243 €" at bounding box center [805, 706] width 79 height 26
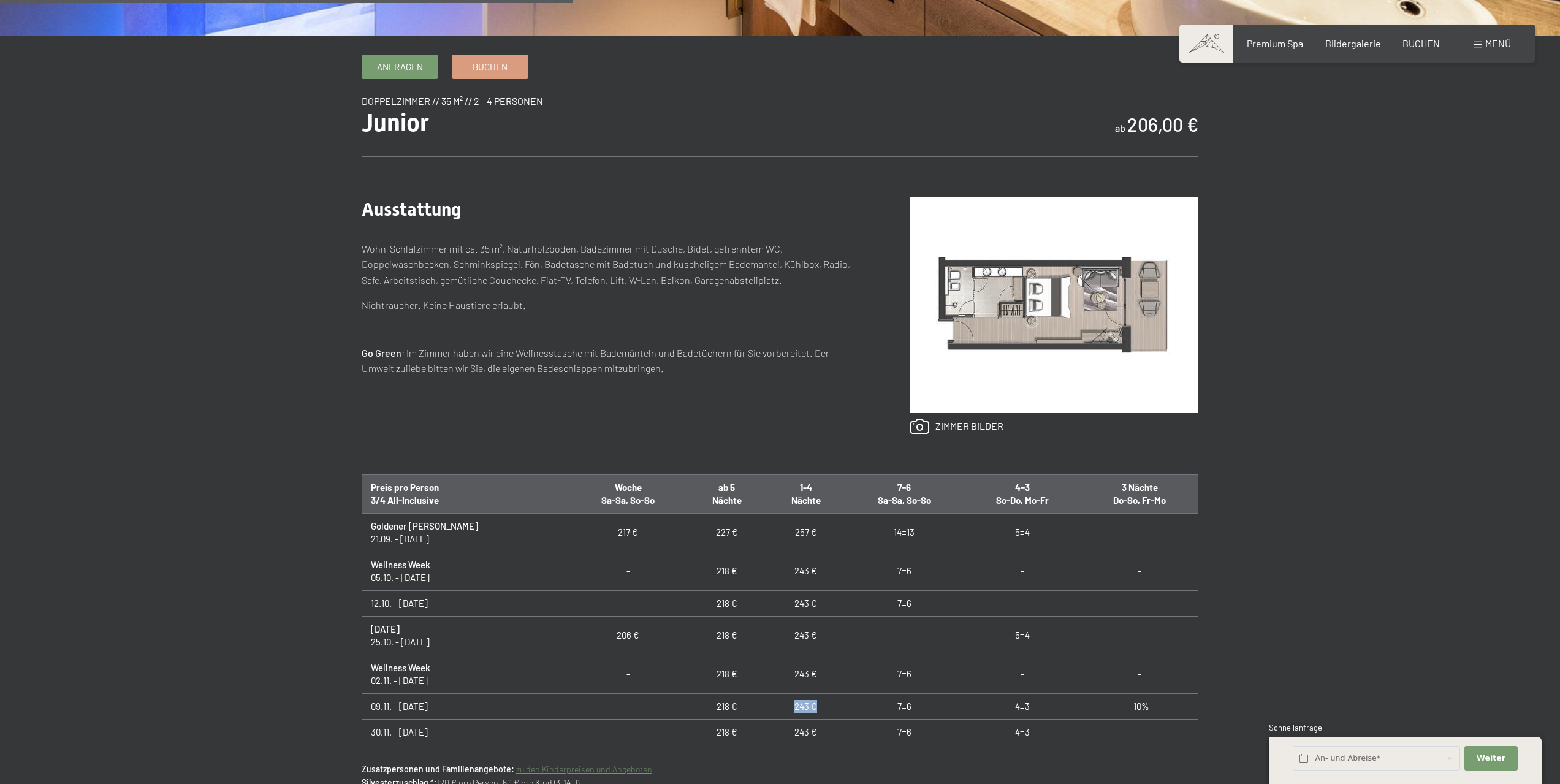
drag, startPoint x: 782, startPoint y: 704, endPoint x: 789, endPoint y: 704, distance: 7.0
click at [783, 704] on td "243 €" at bounding box center [805, 706] width 79 height 26
click at [781, 703] on td "243 €" at bounding box center [805, 706] width 79 height 26
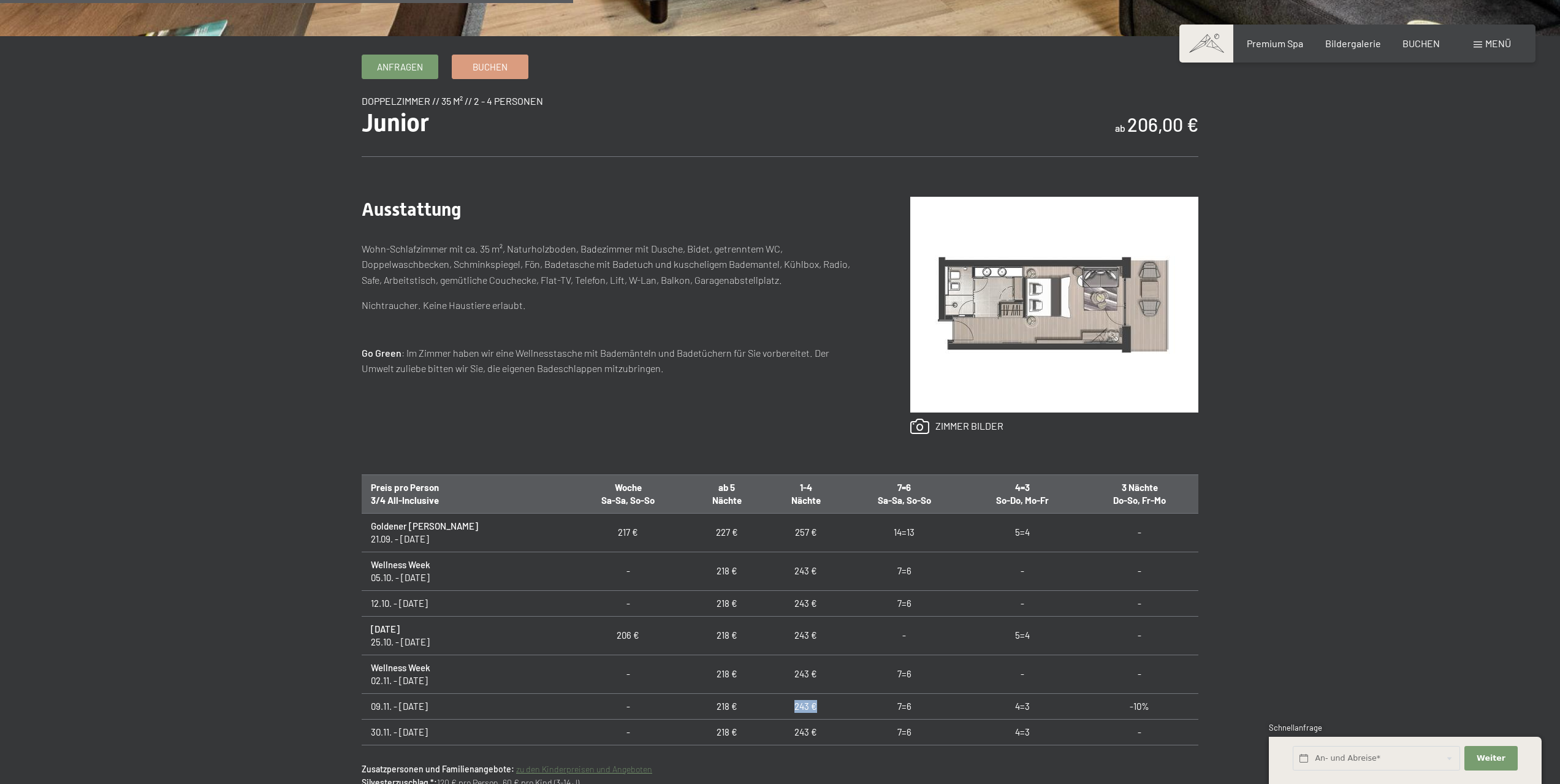
drag, startPoint x: 779, startPoint y: 704, endPoint x: 753, endPoint y: 706, distance: 26.1
click at [766, 706] on td "243 €" at bounding box center [805, 706] width 79 height 26
click at [771, 706] on td "243 €" at bounding box center [805, 706] width 79 height 26
drag, startPoint x: 787, startPoint y: 707, endPoint x: 759, endPoint y: 709, distance: 28.1
click at [766, 709] on td "243 €" at bounding box center [805, 706] width 79 height 26
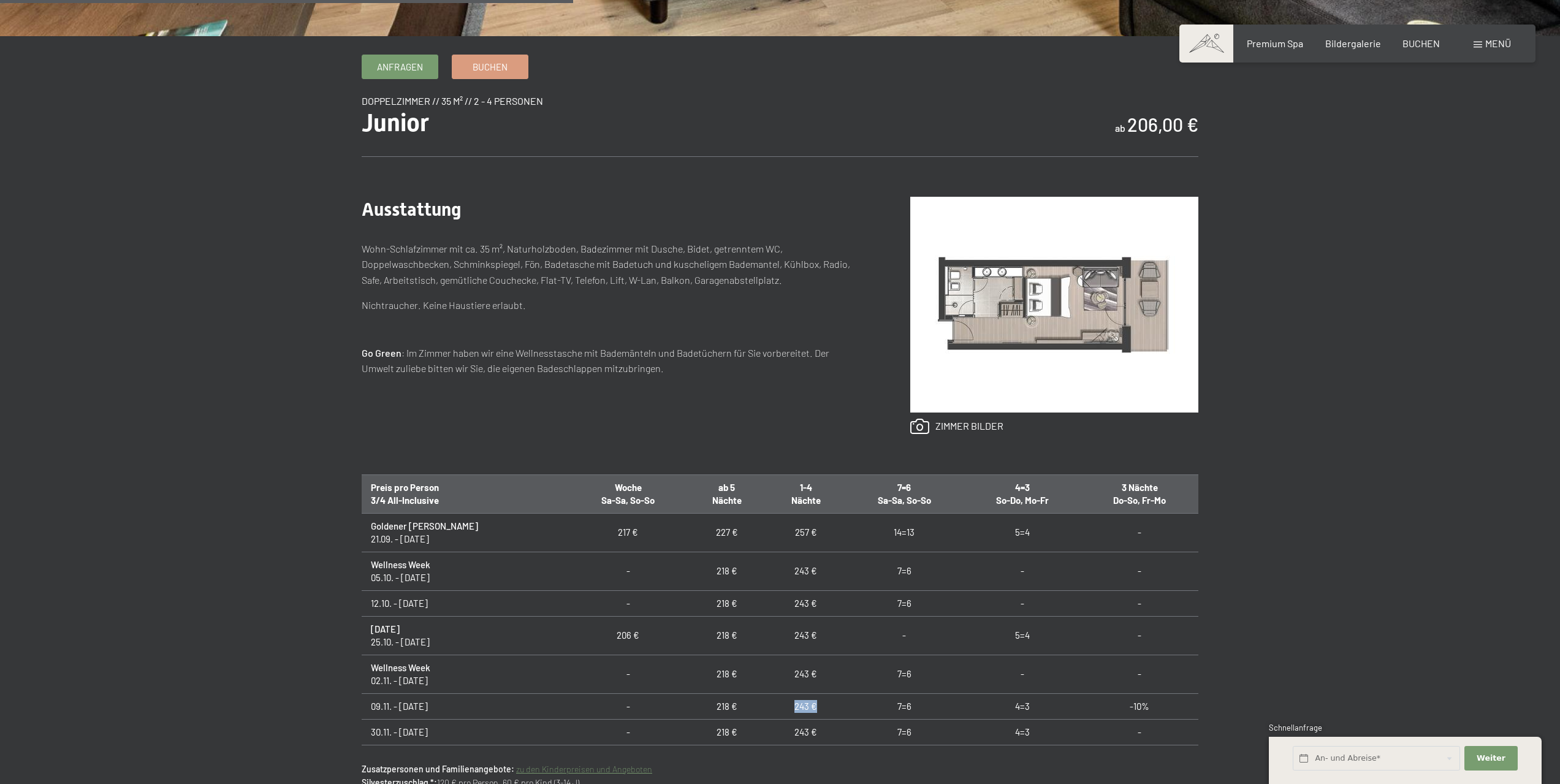
click at [794, 706] on td "243 €" at bounding box center [805, 706] width 79 height 26
click at [787, 707] on td "243 €" at bounding box center [805, 706] width 79 height 26
click at [780, 707] on td "243 €" at bounding box center [805, 706] width 79 height 26
drag, startPoint x: 757, startPoint y: 708, endPoint x: 785, endPoint y: 706, distance: 28.1
click at [785, 706] on td "243 €" at bounding box center [805, 706] width 79 height 26
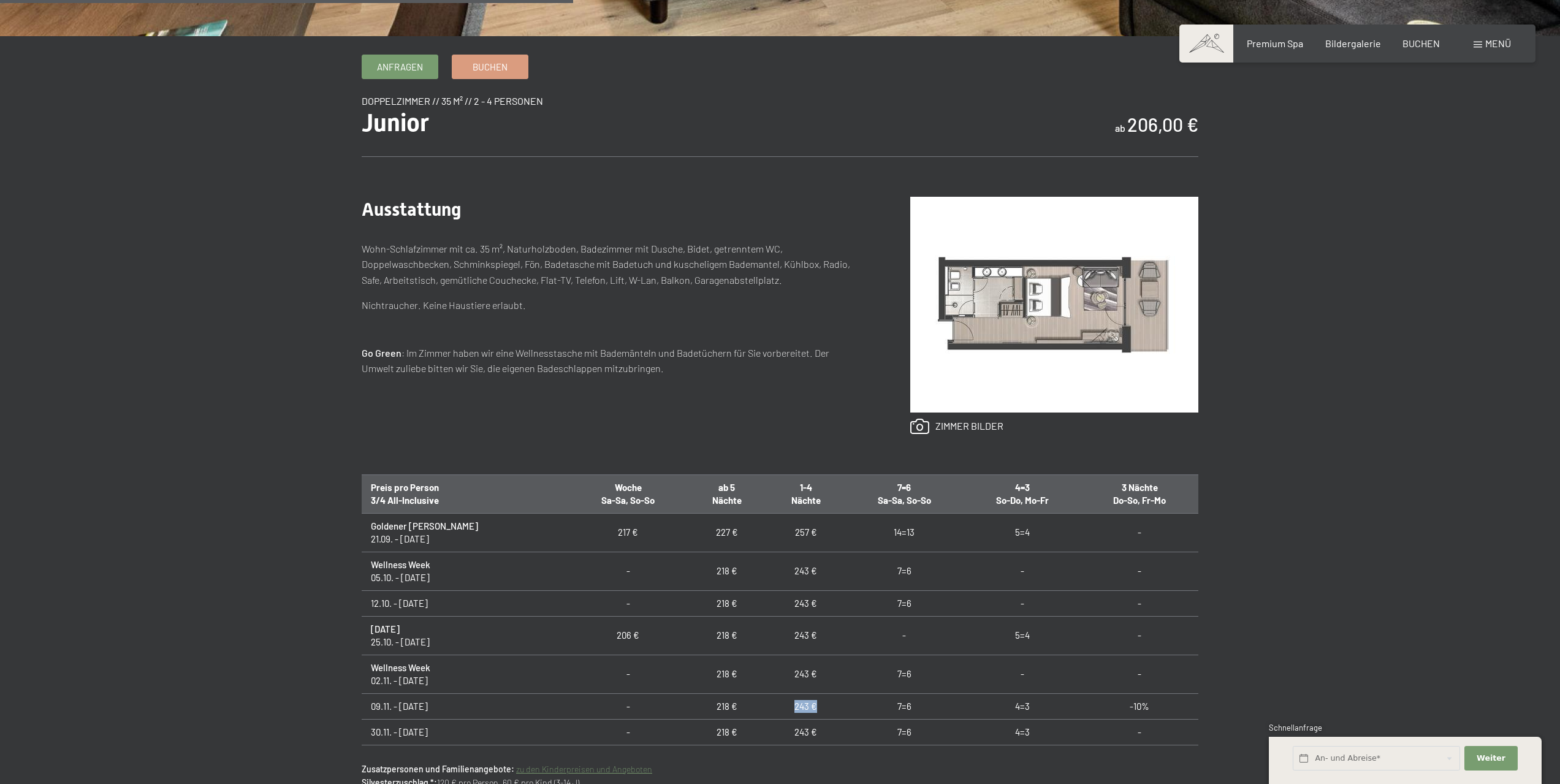
click at [785, 706] on td "243 €" at bounding box center [805, 706] width 79 height 26
click at [784, 706] on td "243 €" at bounding box center [805, 706] width 79 height 26
drag, startPoint x: 784, startPoint y: 706, endPoint x: 753, endPoint y: 707, distance: 31.0
click at [766, 707] on td "243 €" at bounding box center [805, 706] width 79 height 26
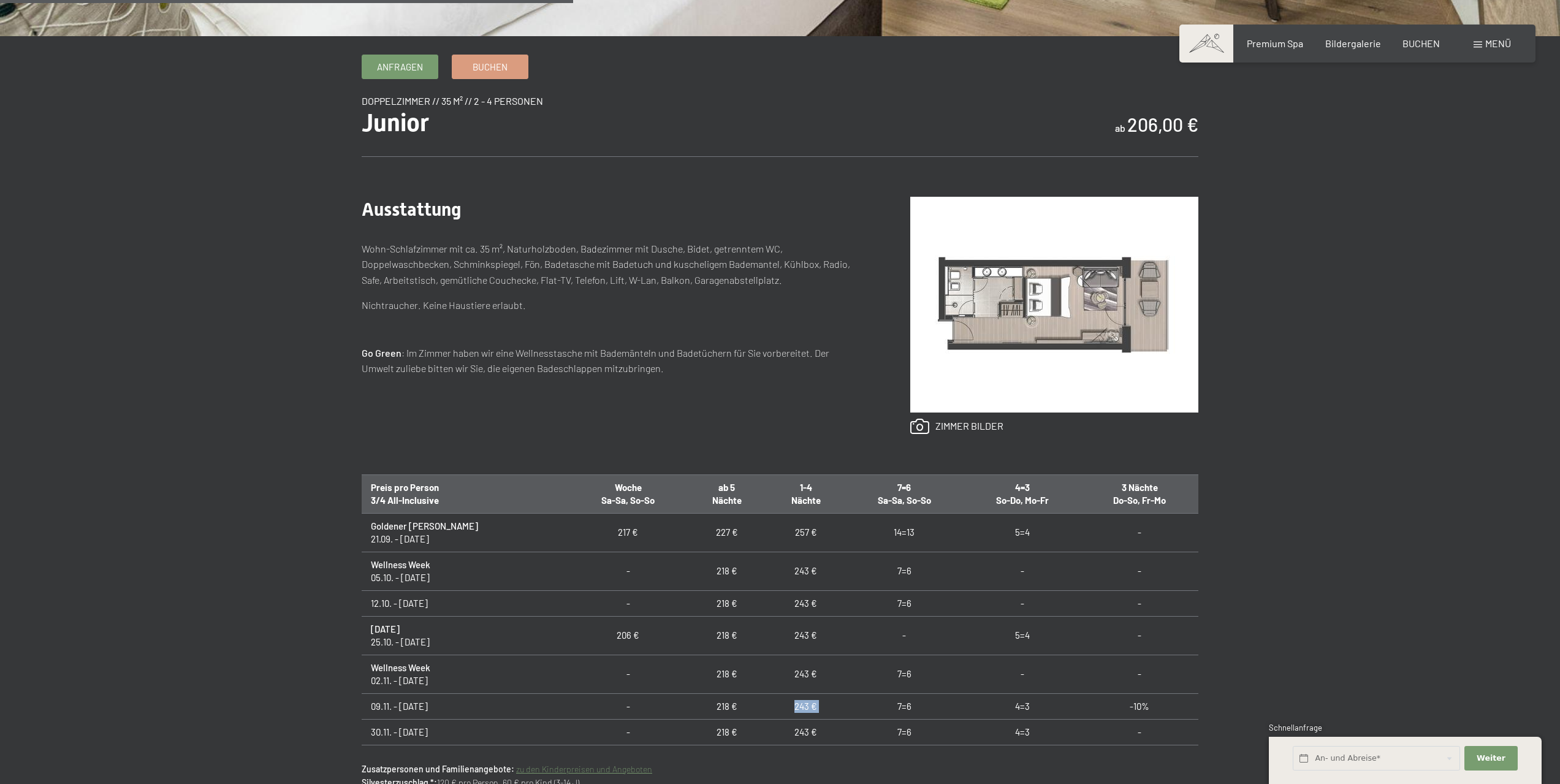
click at [766, 707] on td "243 €" at bounding box center [805, 706] width 79 height 26
click at [766, 707] on td "243 €" at bounding box center [805, 706] width 79 height 26
click at [771, 706] on td "243 €" at bounding box center [805, 706] width 79 height 26
click at [786, 708] on td "243 €" at bounding box center [805, 706] width 79 height 26
click at [790, 707] on td "243 €" at bounding box center [805, 706] width 79 height 26
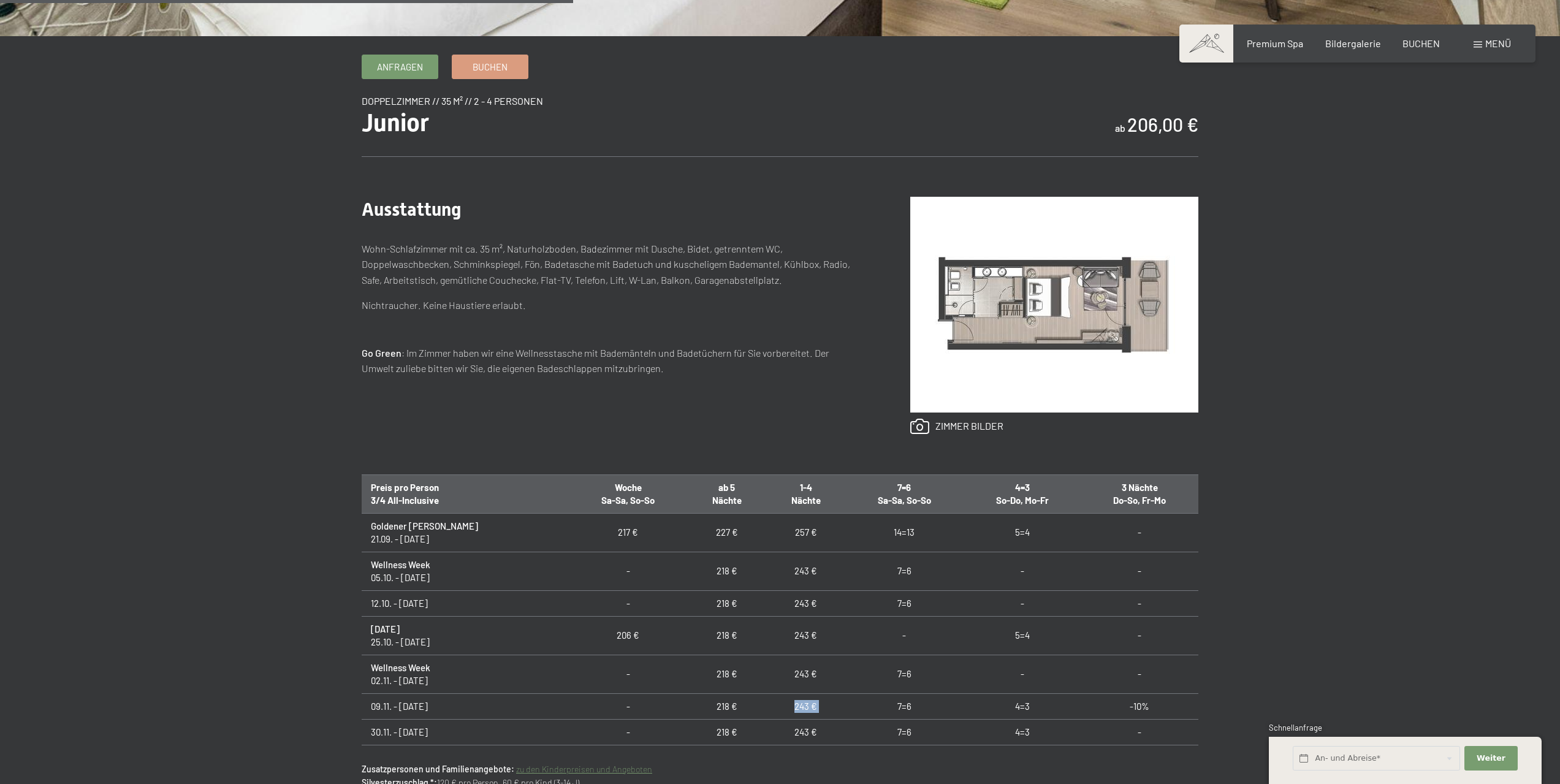
click at [793, 697] on td "243 €" at bounding box center [805, 706] width 79 height 26
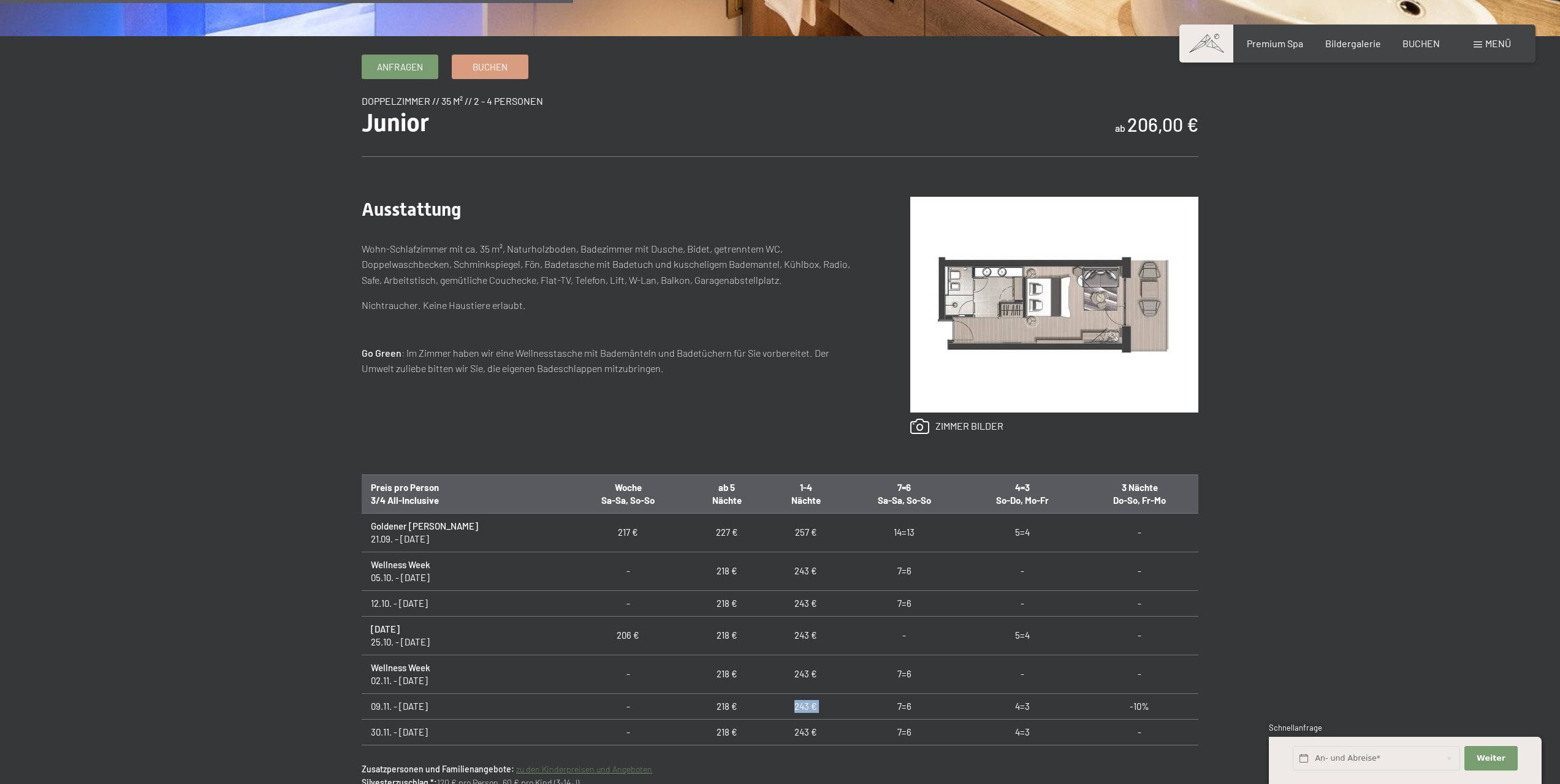
click at [766, 707] on td "243 €" at bounding box center [805, 706] width 79 height 26
drag, startPoint x: 753, startPoint y: 701, endPoint x: 787, endPoint y: 697, distance: 34.2
click at [784, 697] on td "243 €" at bounding box center [805, 706] width 79 height 26
click at [787, 700] on td "243 €" at bounding box center [805, 706] width 79 height 26
click at [782, 701] on td "243 €" at bounding box center [805, 706] width 79 height 26
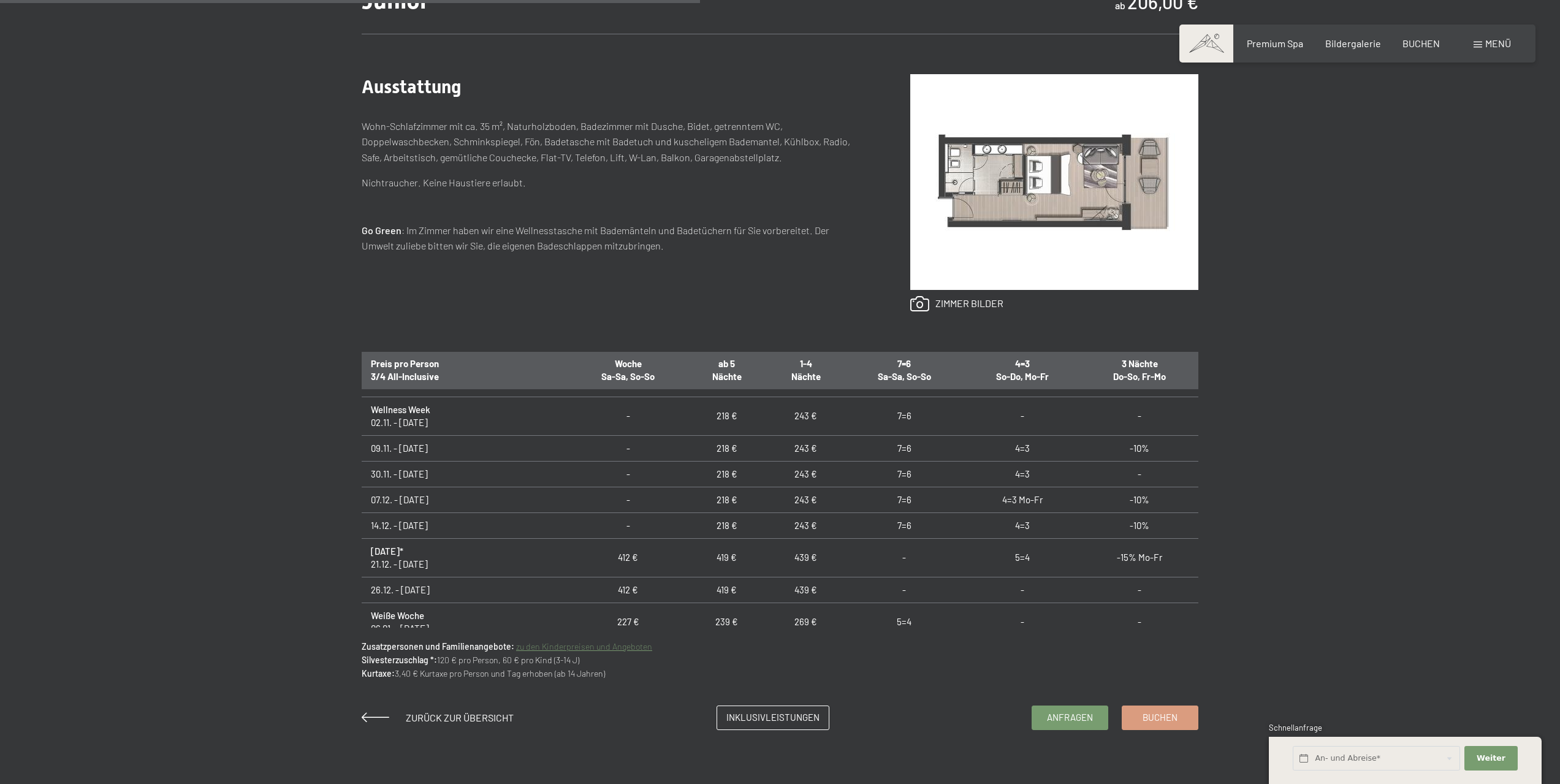
scroll to position [184, 0]
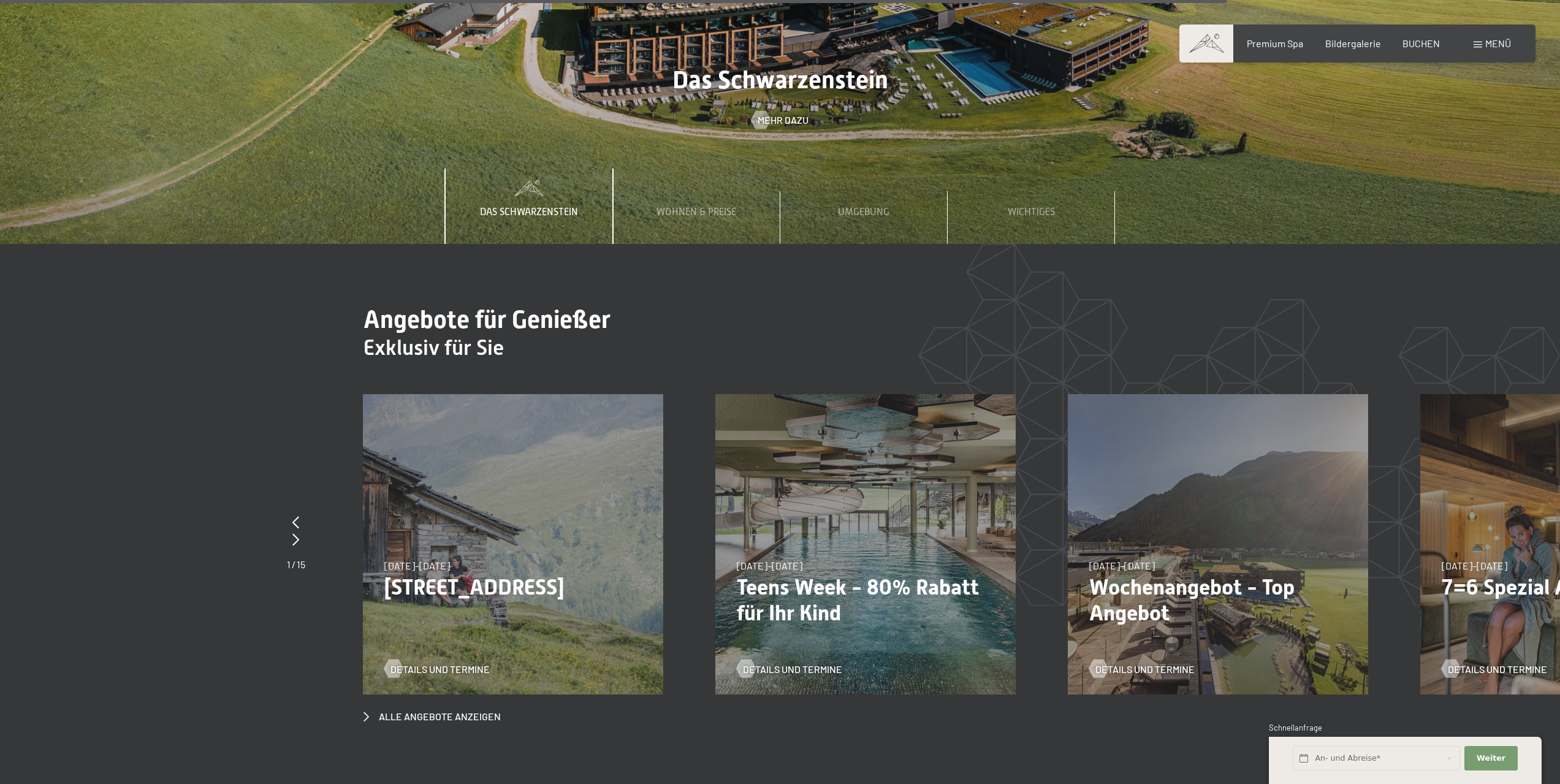
scroll to position [5884, 0]
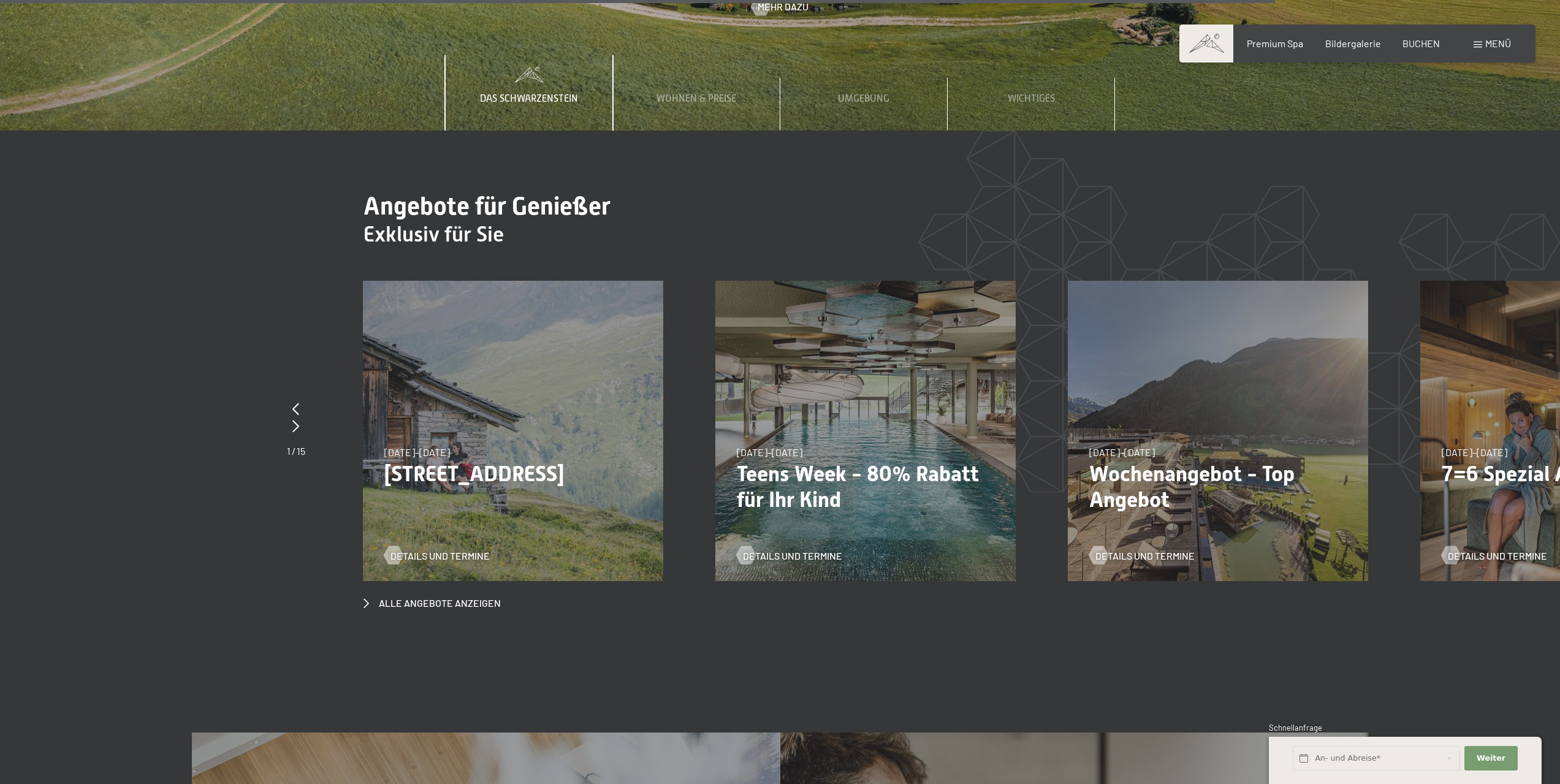
click at [1498, 45] on span "Menü" at bounding box center [1498, 43] width 26 height 12
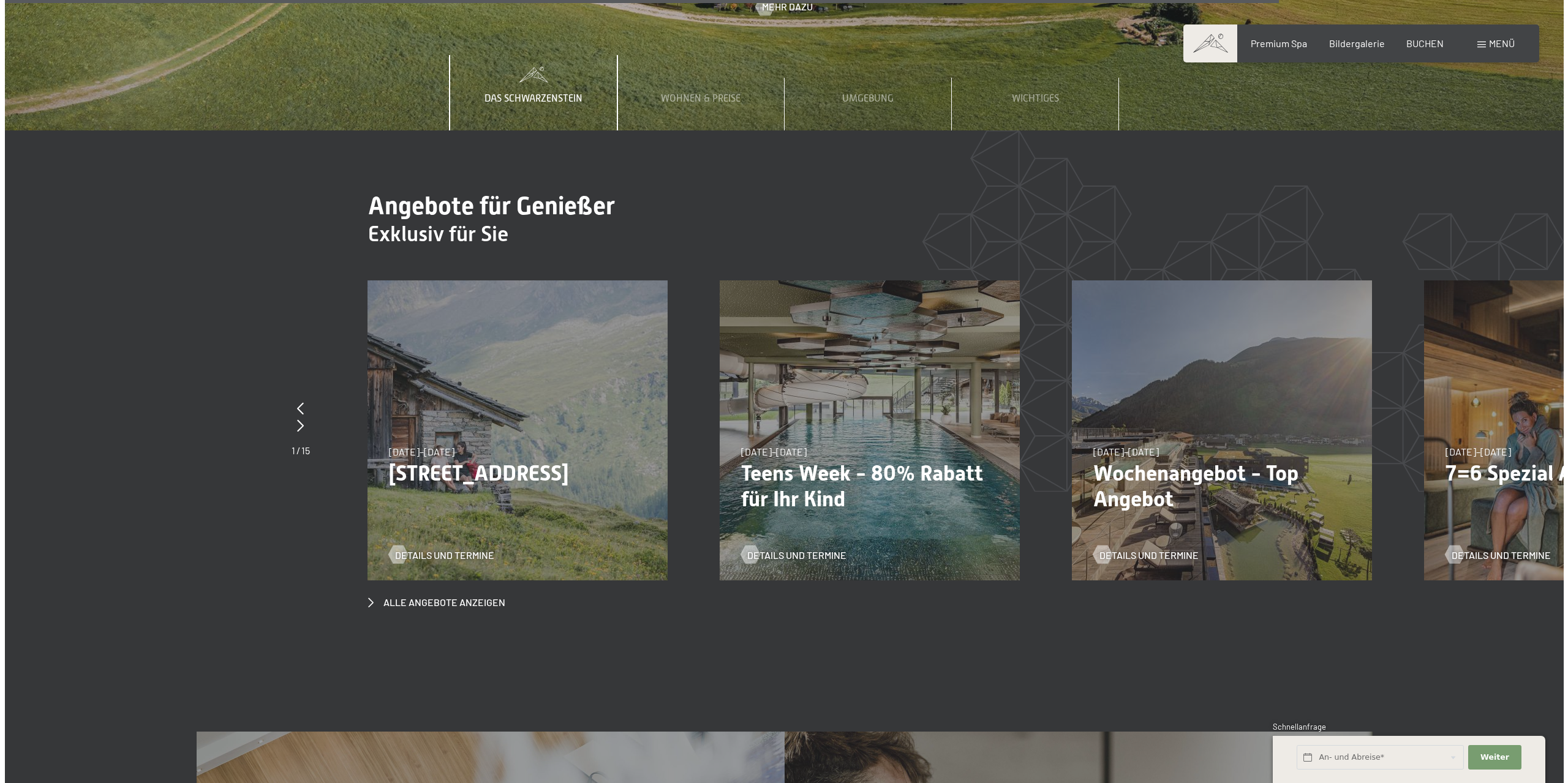
scroll to position [5896, 0]
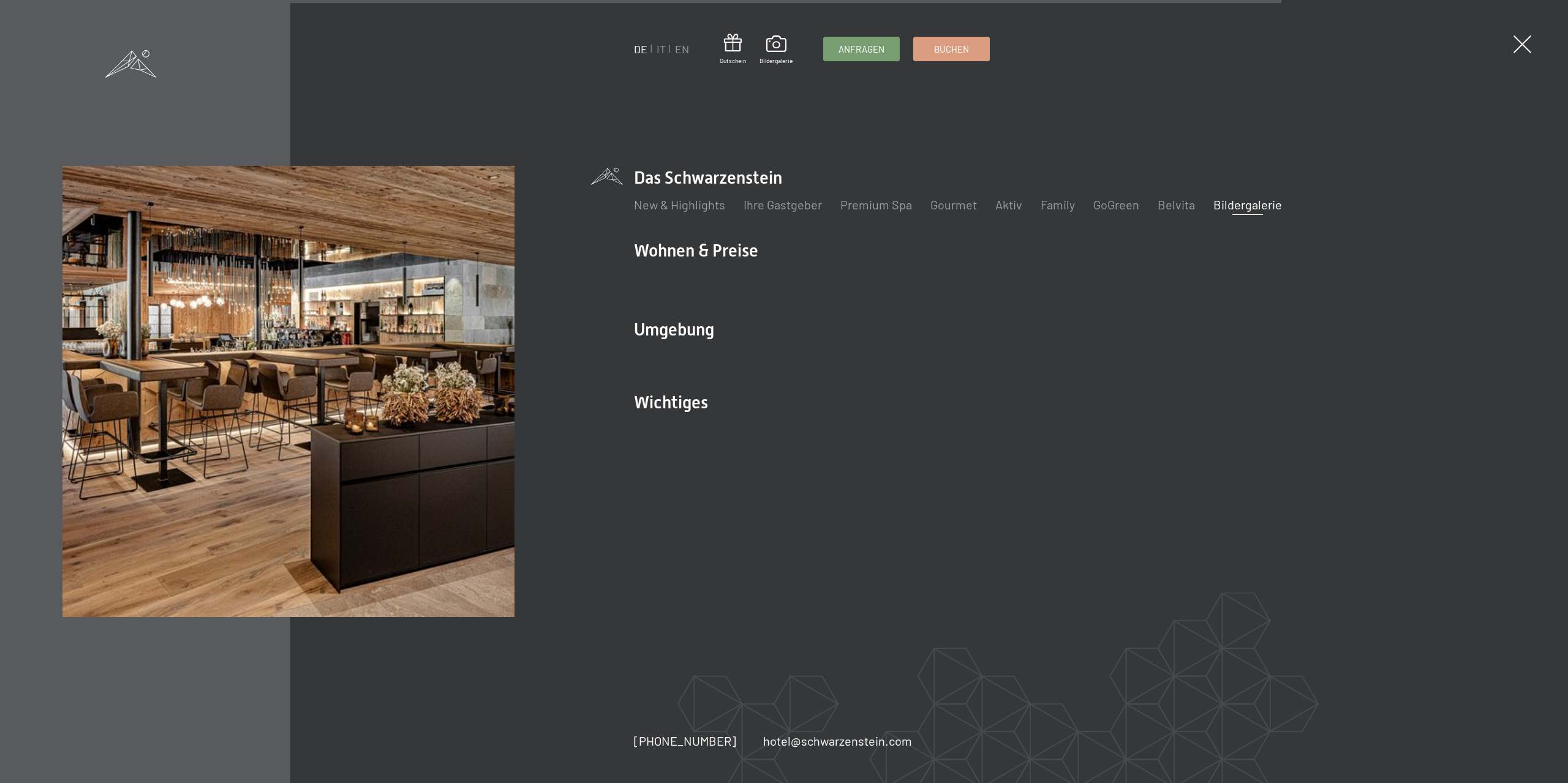
click at [1232, 209] on link "Bildergalerie" at bounding box center [1247, 204] width 69 height 15
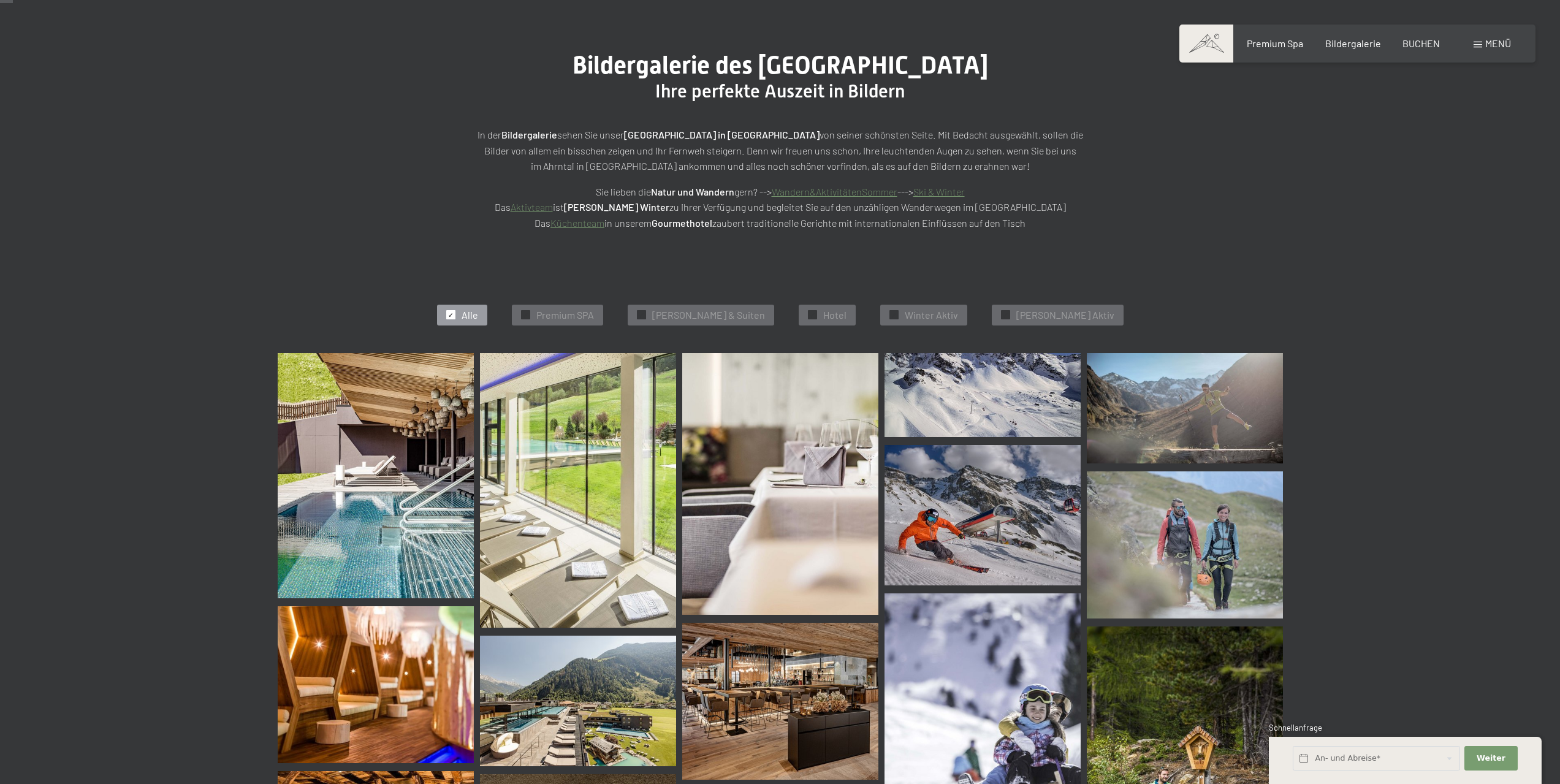
scroll to position [123, 0]
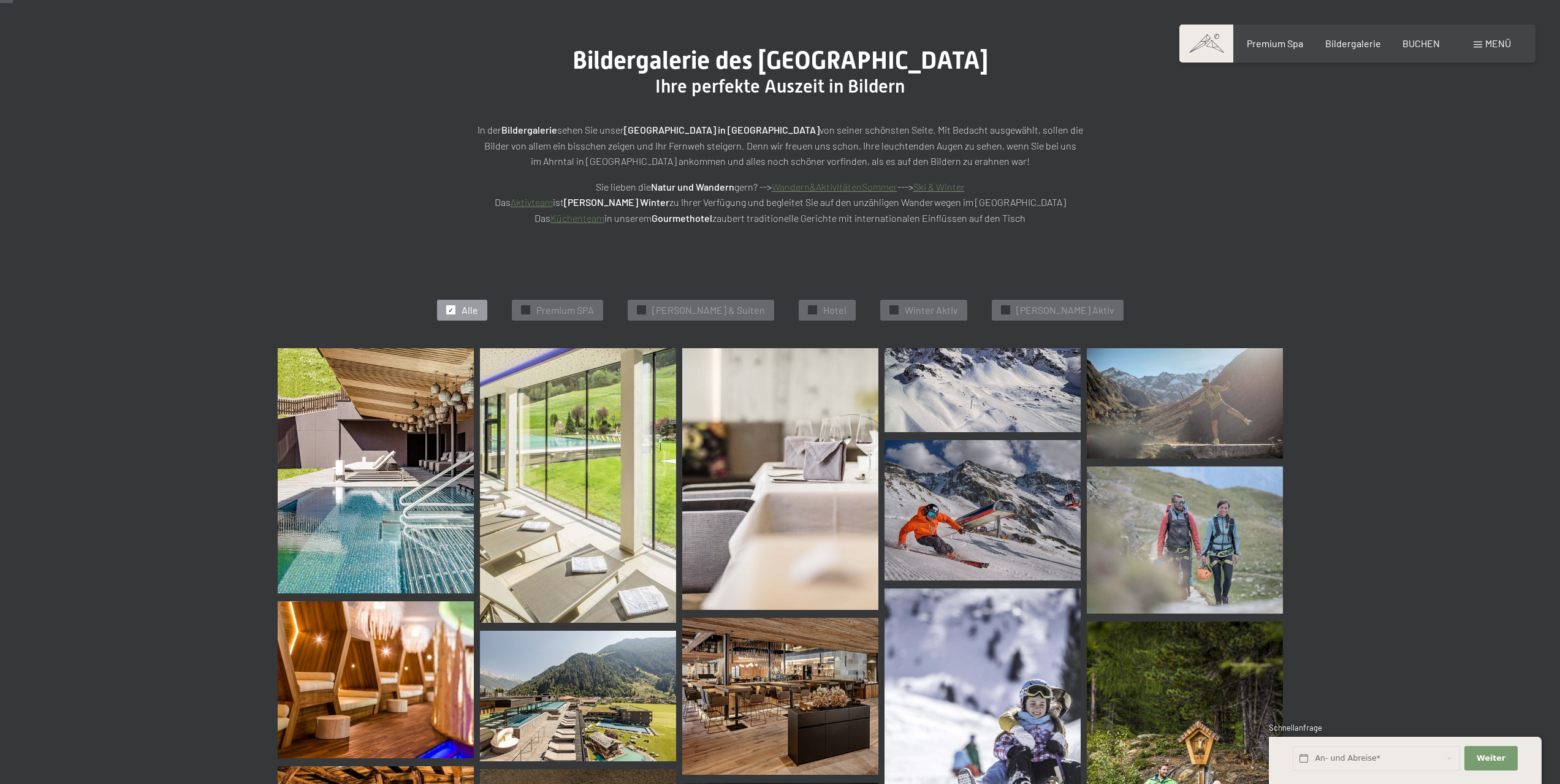
click at [429, 545] on img at bounding box center [376, 470] width 196 height 245
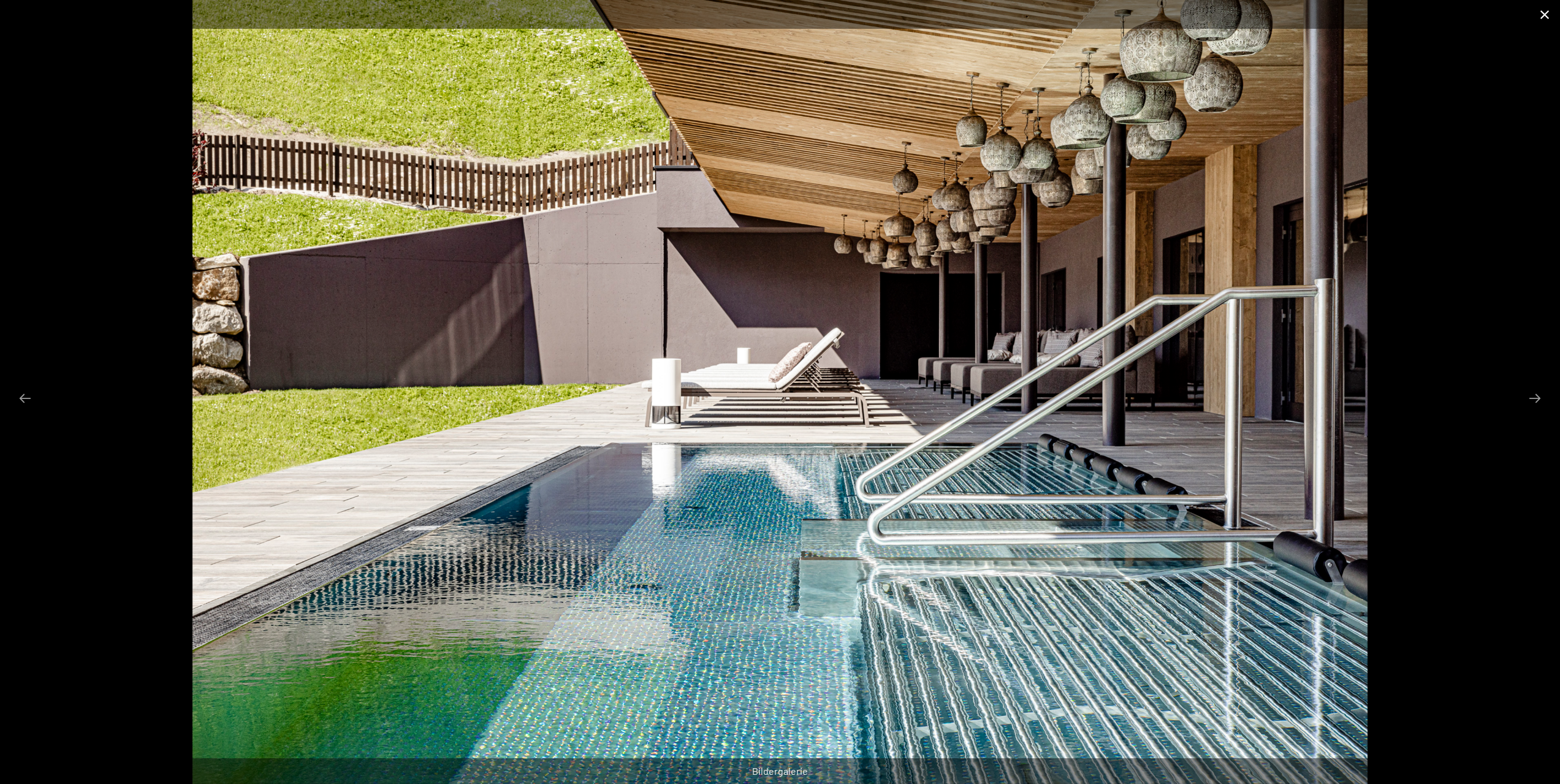
click at [1537, 11] on button "Close gallery" at bounding box center [1545, 14] width 31 height 29
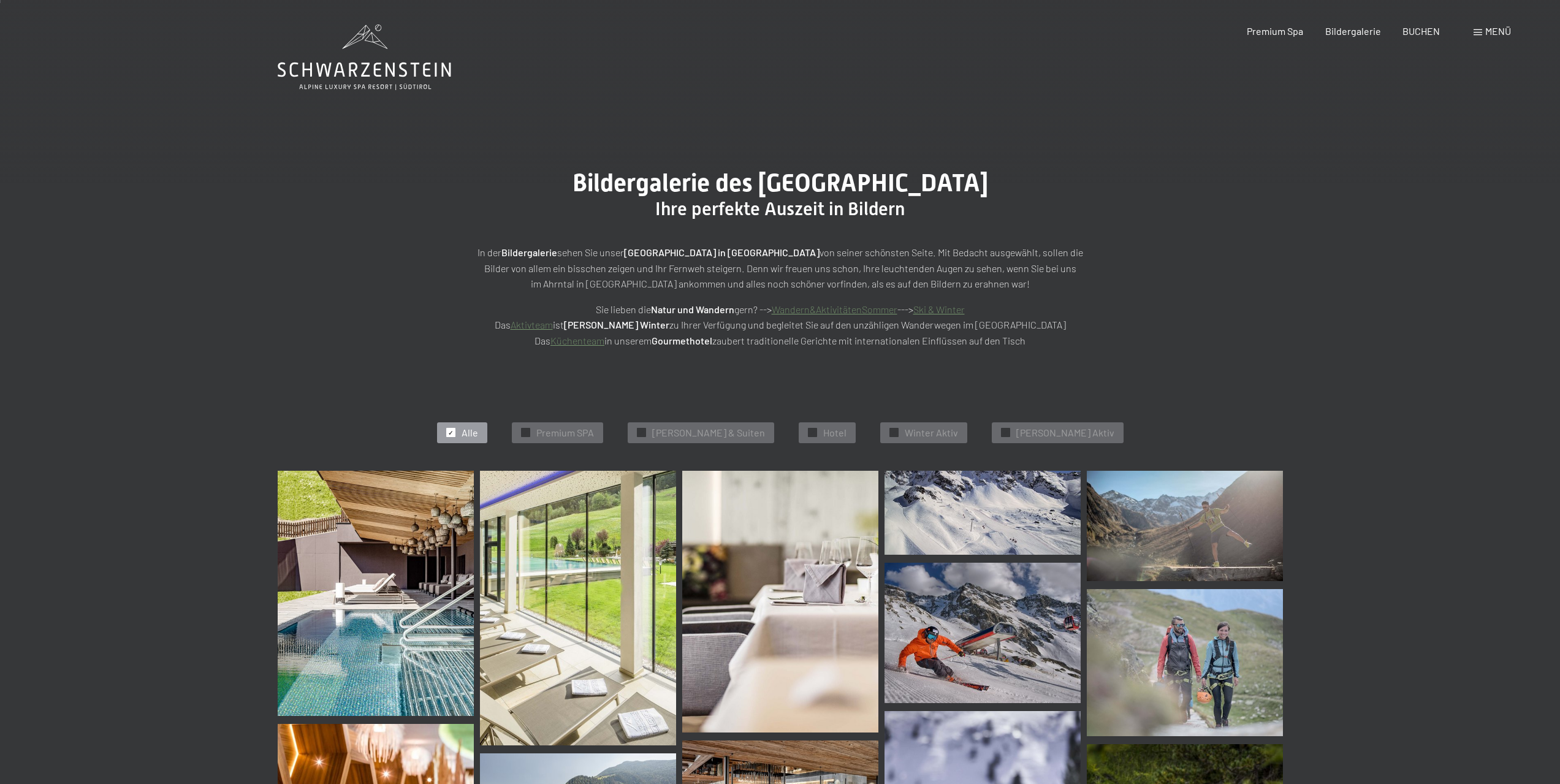
scroll to position [0, 0]
